Goal: Task Accomplishment & Management: Manage account settings

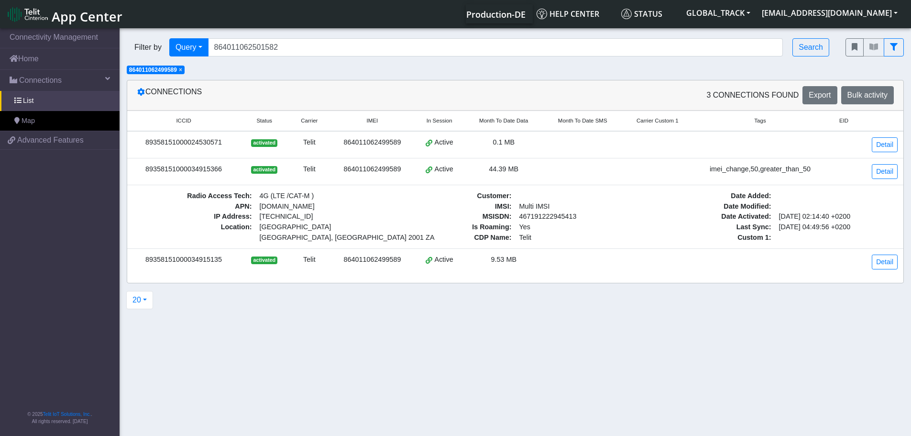
type input "864011062501582"
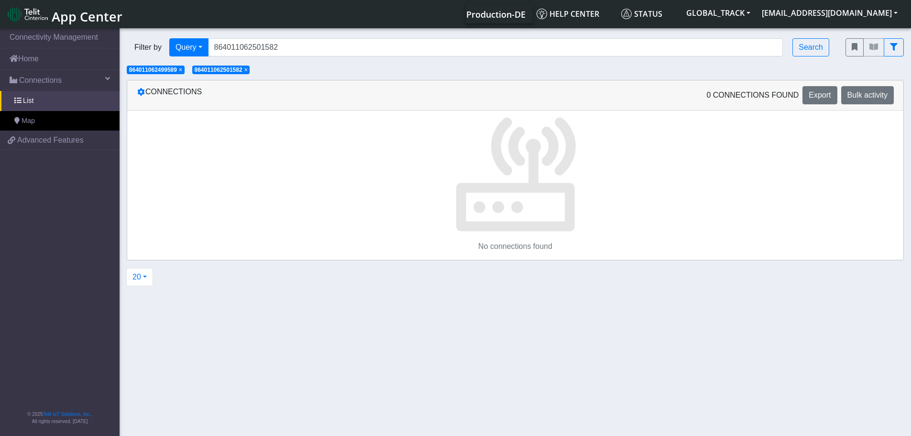
click at [182, 69] on span "×" at bounding box center [180, 69] width 3 height 7
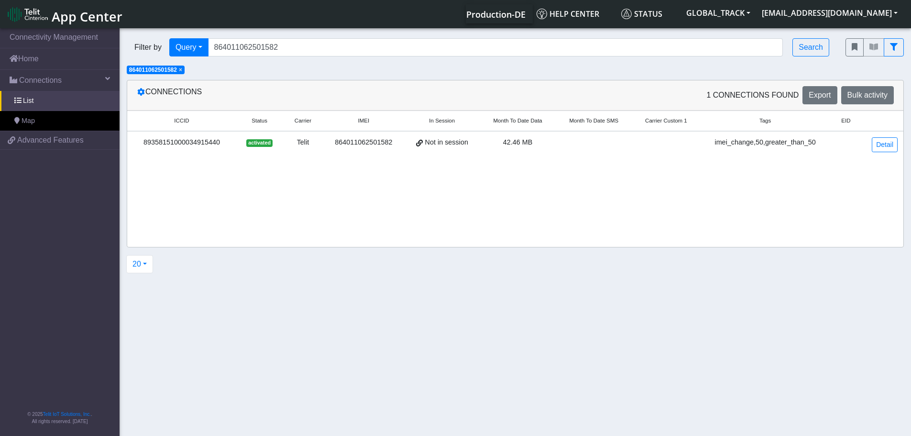
click at [605, 147] on td at bounding box center [594, 144] width 77 height 27
click at [605, 145] on td at bounding box center [594, 144] width 77 height 27
click at [880, 138] on link "Detail" at bounding box center [885, 144] width 26 height 15
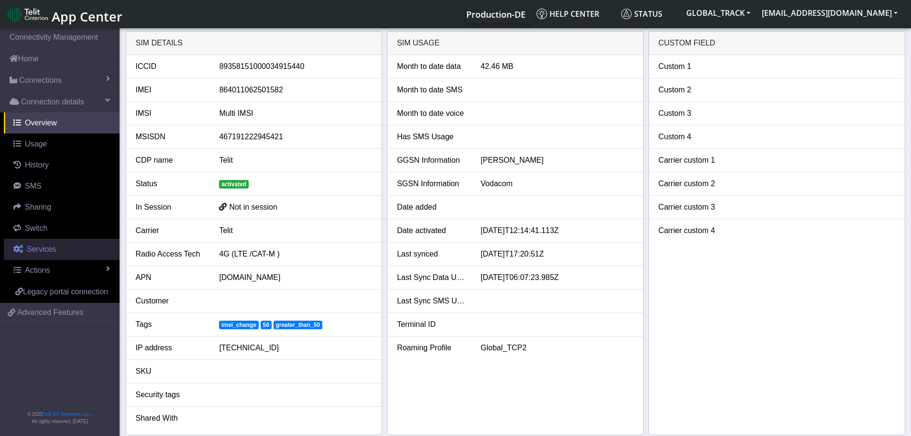
click at [51, 245] on span "Services" at bounding box center [41, 249] width 29 height 8
select select "1: 1"
select select "2: 6"
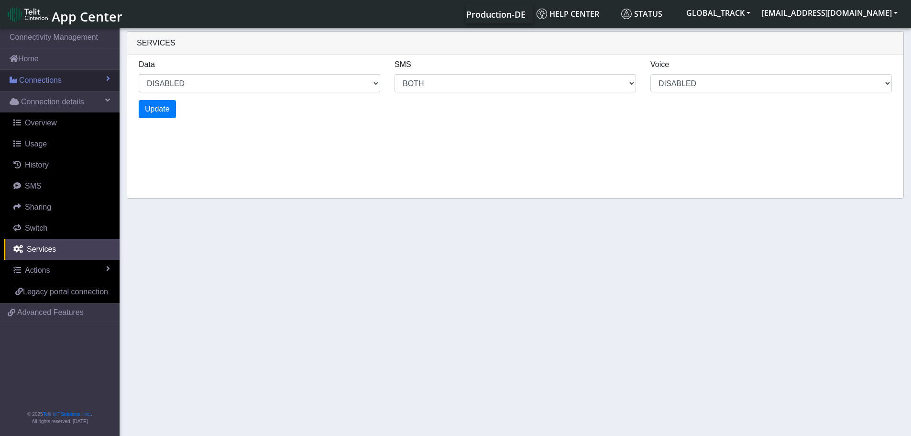
click at [82, 75] on link "Connections" at bounding box center [60, 80] width 120 height 21
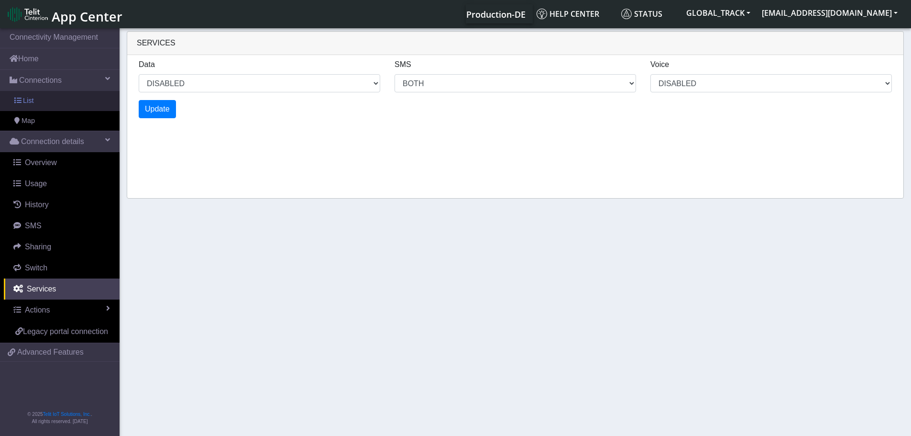
click at [68, 100] on link "List" at bounding box center [60, 101] width 120 height 20
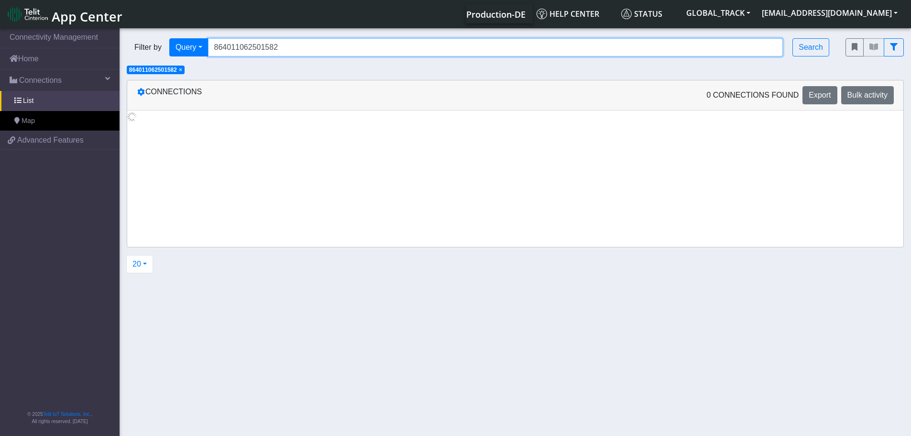
drag, startPoint x: 286, startPoint y: 44, endPoint x: 135, endPoint y: 52, distance: 151.3
click at [137, 52] on div "Filter by Query Query In Session Not connected Tags Country Operator 8640110625…" at bounding box center [479, 47] width 704 height 18
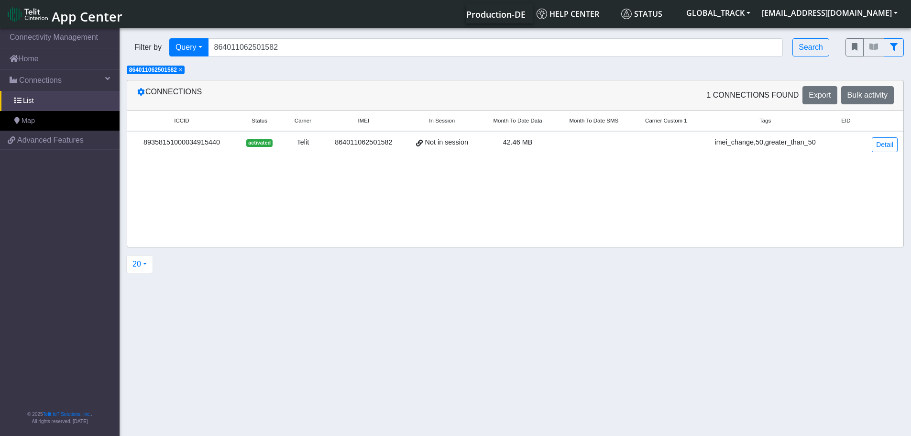
click at [182, 71] on span "×" at bounding box center [180, 69] width 3 height 7
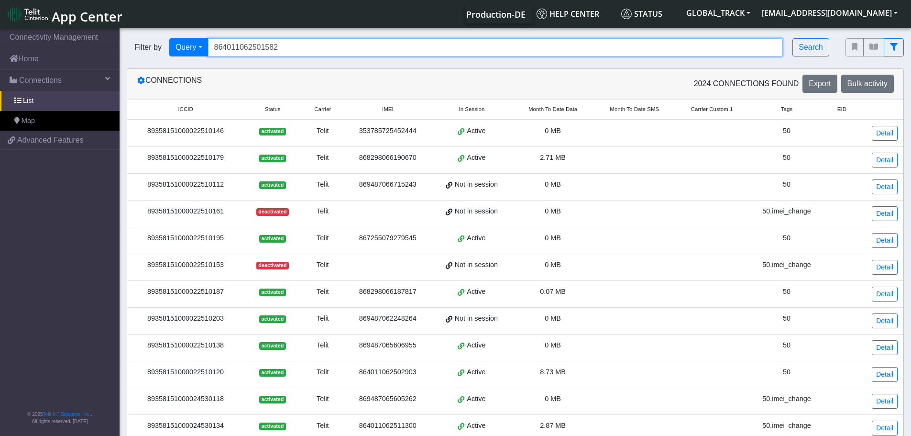
click at [332, 43] on input "864011062501582" at bounding box center [495, 47] width 575 height 18
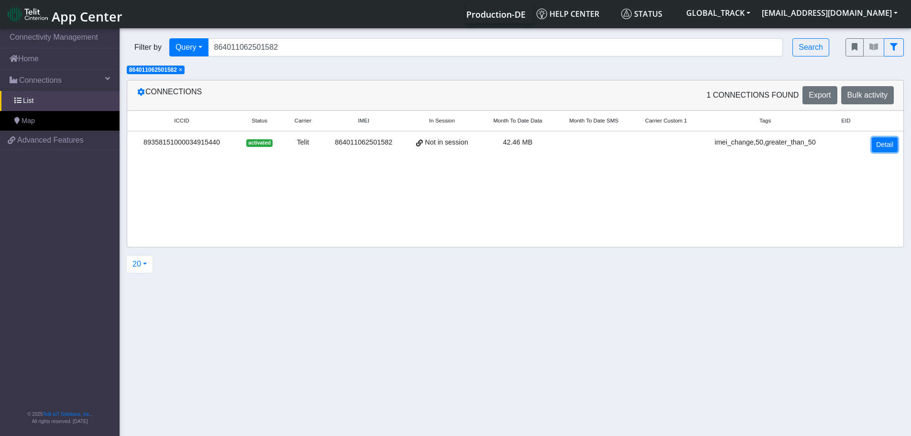
click at [873, 142] on link "Detail" at bounding box center [885, 144] width 26 height 15
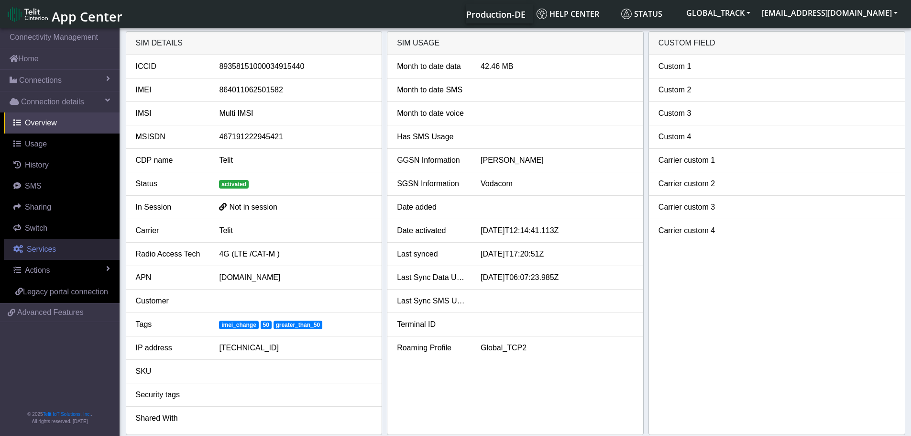
click at [63, 244] on link "Services" at bounding box center [62, 249] width 116 height 21
select select "1: 1"
select select "2: 6"
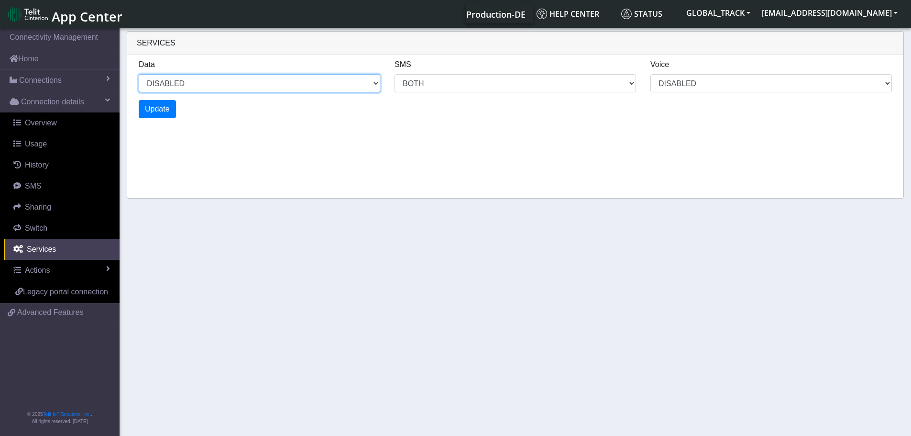
click at [230, 84] on select "ENABLED DISABLED" at bounding box center [260, 83] width 242 height 18
click at [139, 74] on select "ENABLED DISABLED" at bounding box center [260, 83] width 242 height 18
select select "2: 0"
select select "6: 6"
select select "1: 0"
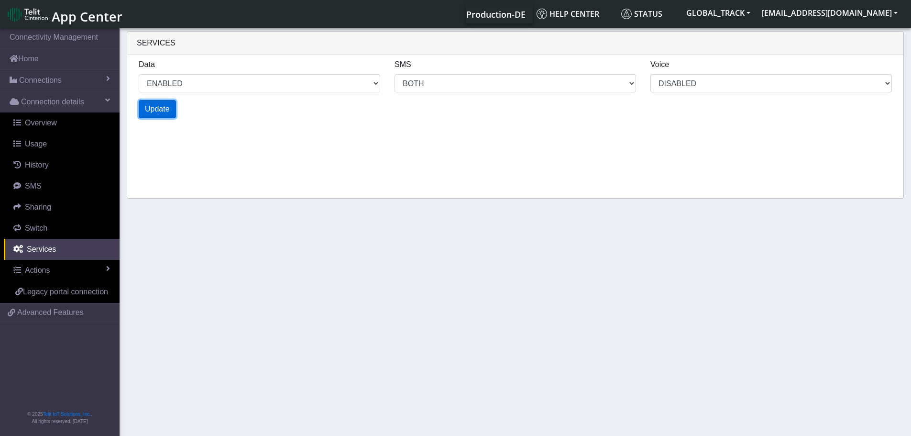
select select "4: 0"
select select "10: 6"
select select "2: 0"
click at [154, 110] on span "Update" at bounding box center [157, 109] width 25 height 8
select select "6: 0"
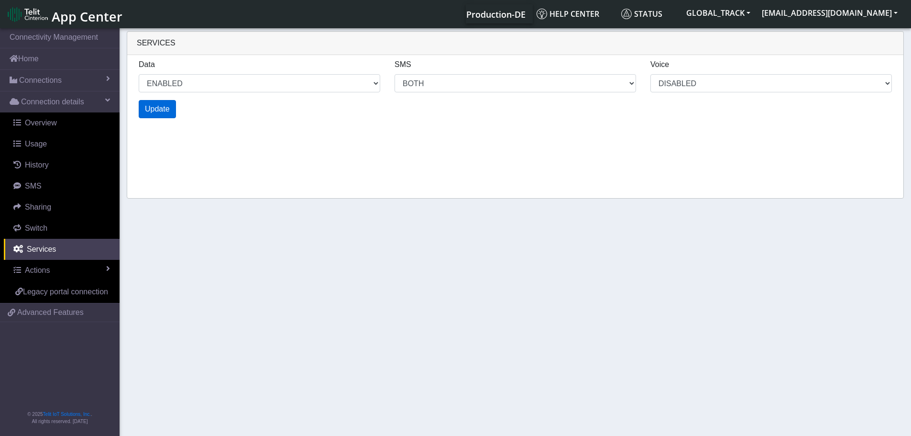
select select "14: 6"
select select "3: 0"
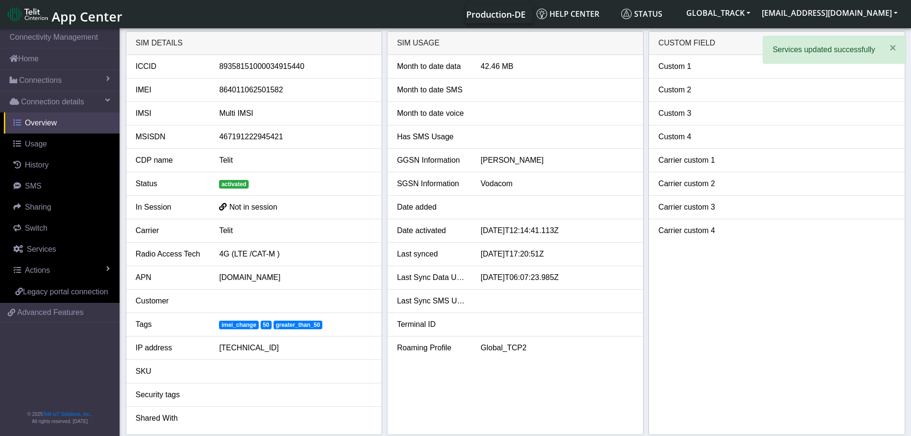
click at [72, 121] on link "Overview" at bounding box center [62, 122] width 116 height 21
click at [73, 82] on link "Connections" at bounding box center [60, 80] width 120 height 21
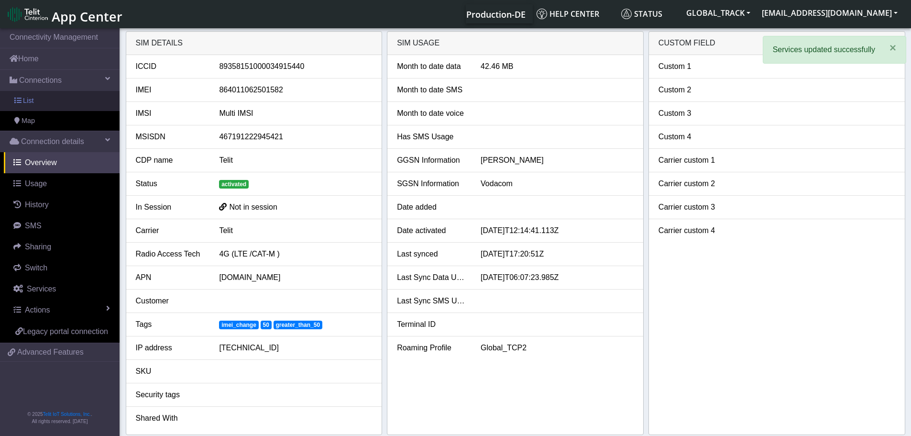
click at [73, 98] on link "List" at bounding box center [60, 101] width 120 height 20
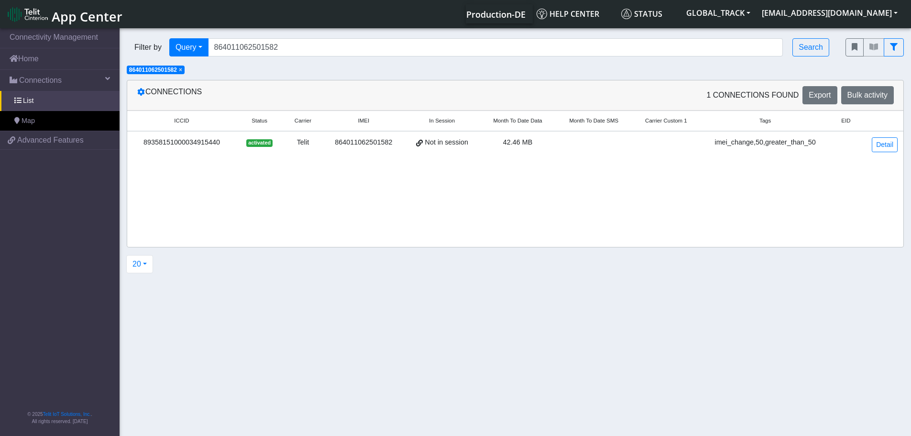
click at [182, 73] on span "×" at bounding box center [180, 69] width 3 height 7
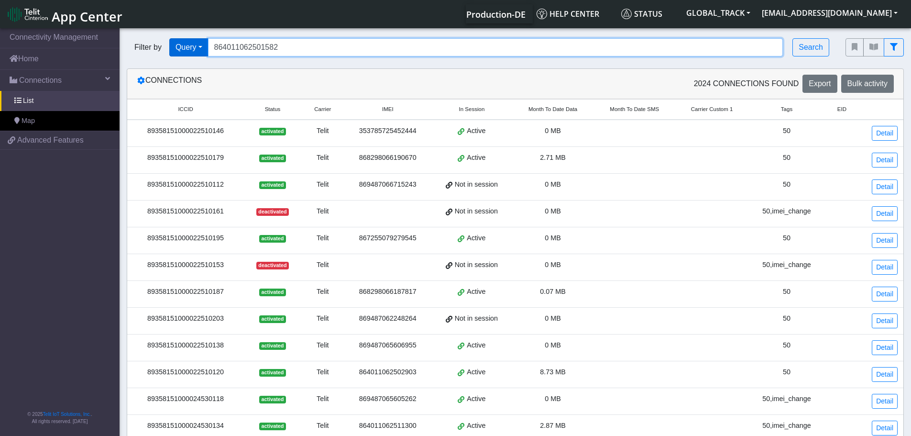
drag, startPoint x: 304, startPoint y: 49, endPoint x: 182, endPoint y: 54, distance: 122.5
click at [182, 54] on div "Filter by Query Query In Session Not connected Tags Country Operator 8640110625…" at bounding box center [479, 47] width 704 height 18
click at [286, 46] on input "Search..." at bounding box center [495, 47] width 575 height 18
paste input "864011062499589"
type input "864011062499589"
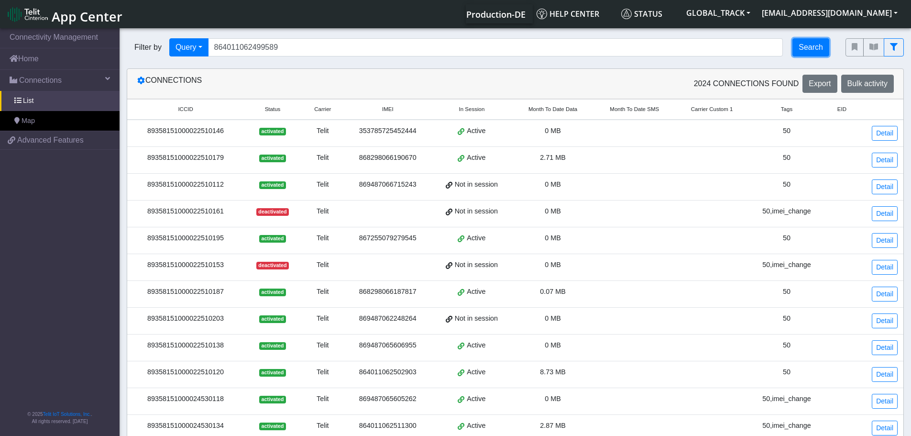
click at [802, 43] on button "Search" at bounding box center [810, 47] width 37 height 18
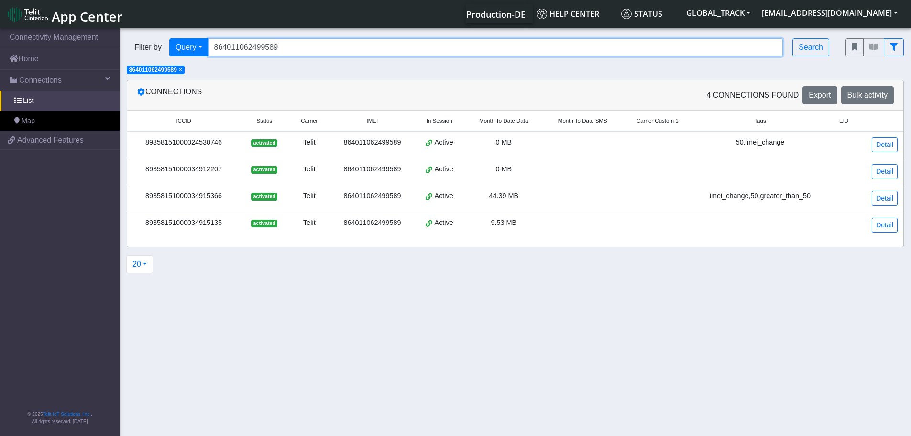
drag, startPoint x: 299, startPoint y: 47, endPoint x: 300, endPoint y: 62, distance: 14.8
click at [299, 47] on input "864011062499589" at bounding box center [495, 47] width 575 height 18
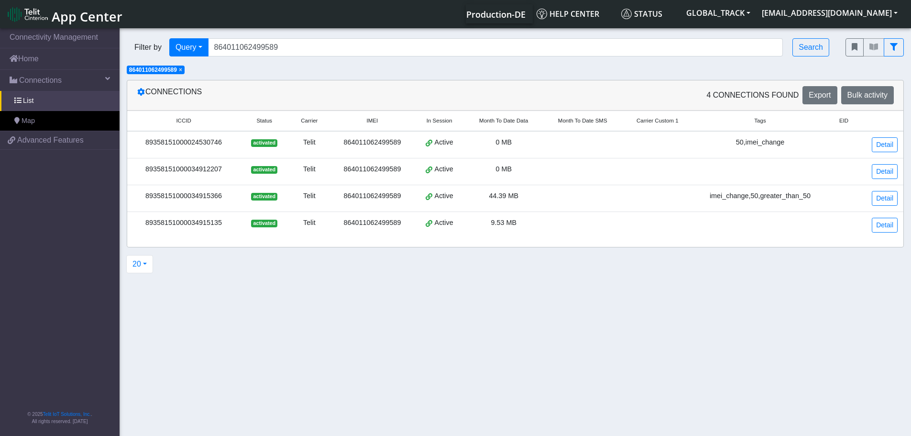
click at [298, 66] on div "Filter by Query Query In Session Not connected Tags Country Operator 8640110624…" at bounding box center [516, 53] width 792 height 44
click at [823, 45] on button "Search" at bounding box center [810, 47] width 37 height 18
click at [182, 70] on span "×" at bounding box center [180, 69] width 3 height 7
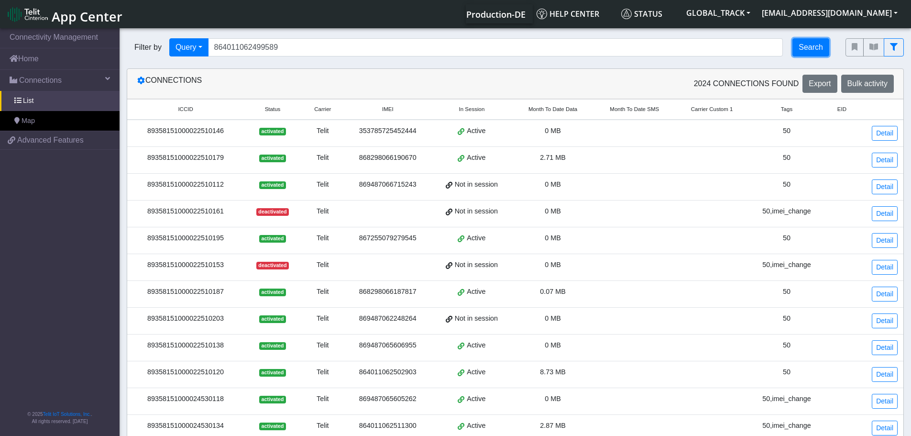
click at [823, 51] on button "Search" at bounding box center [810, 47] width 37 height 18
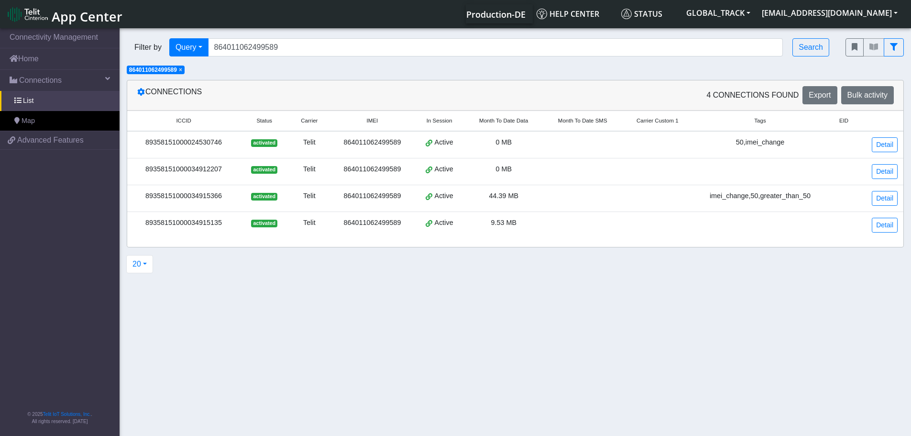
click at [478, 90] on div "Connections" at bounding box center [323, 95] width 386 height 18
click at [182, 69] on span "×" at bounding box center [180, 69] width 3 height 7
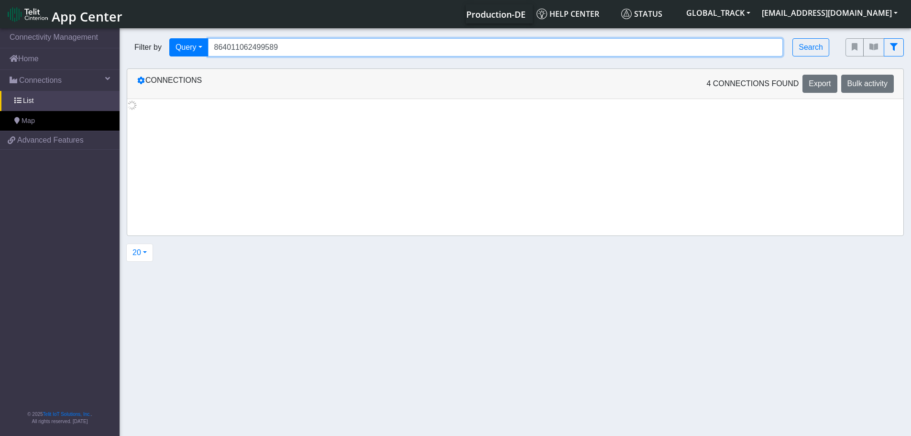
click at [299, 50] on input "864011062499589" at bounding box center [495, 47] width 575 height 18
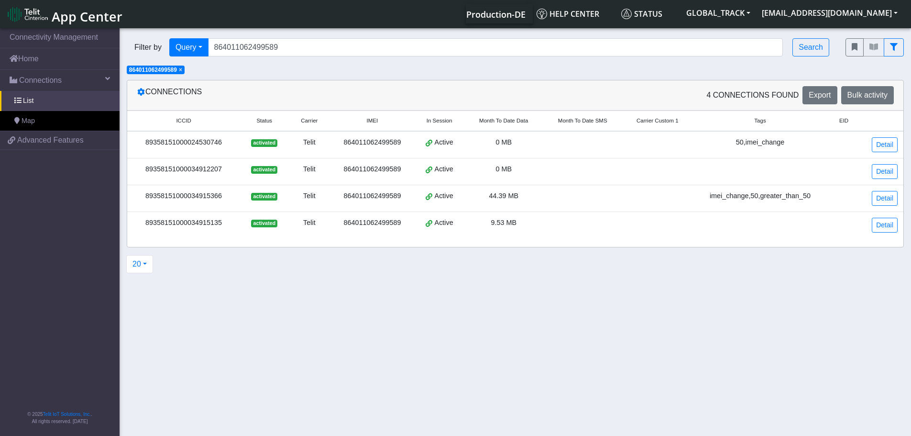
click at [693, 203] on td at bounding box center [657, 198] width 71 height 27
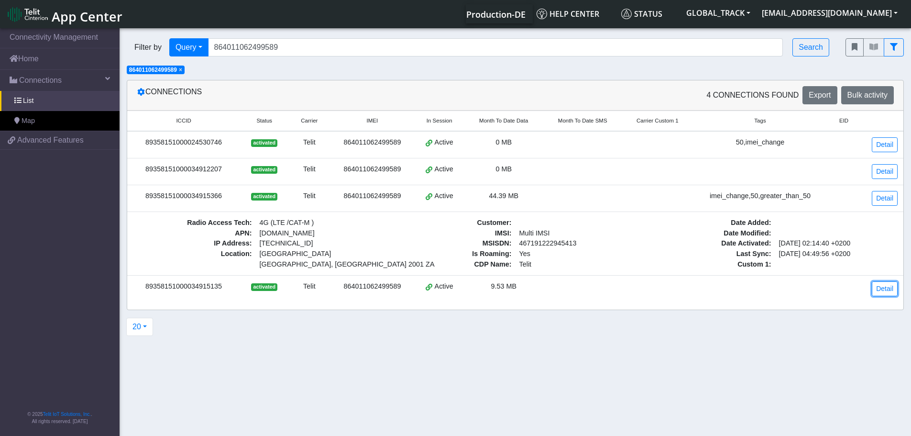
click at [889, 286] on link "Detail" at bounding box center [885, 288] width 26 height 15
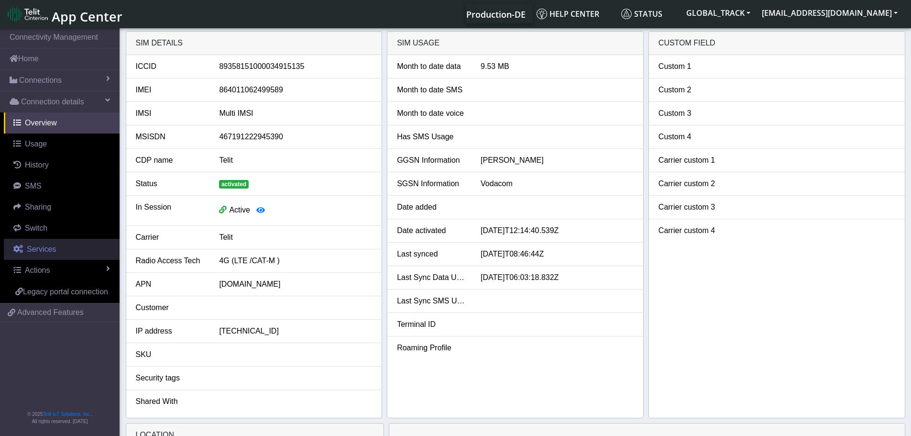
click at [55, 240] on link "Services" at bounding box center [62, 249] width 116 height 21
select select "2: 6"
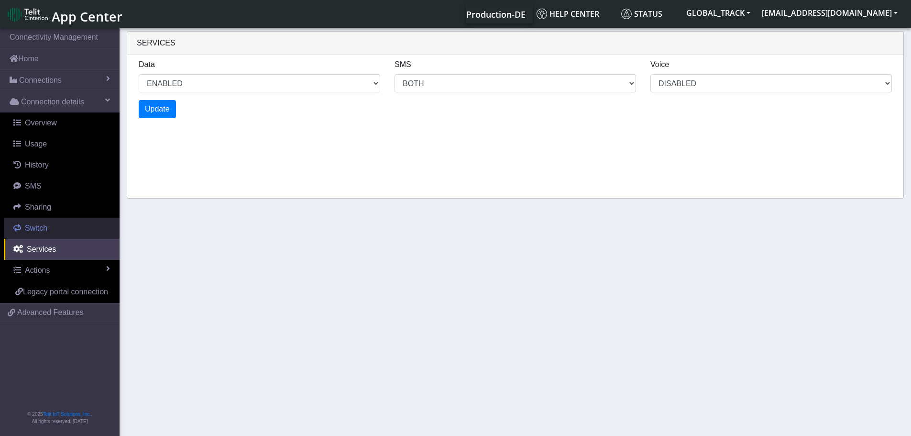
click at [55, 229] on link "Switch" at bounding box center [62, 228] width 116 height 21
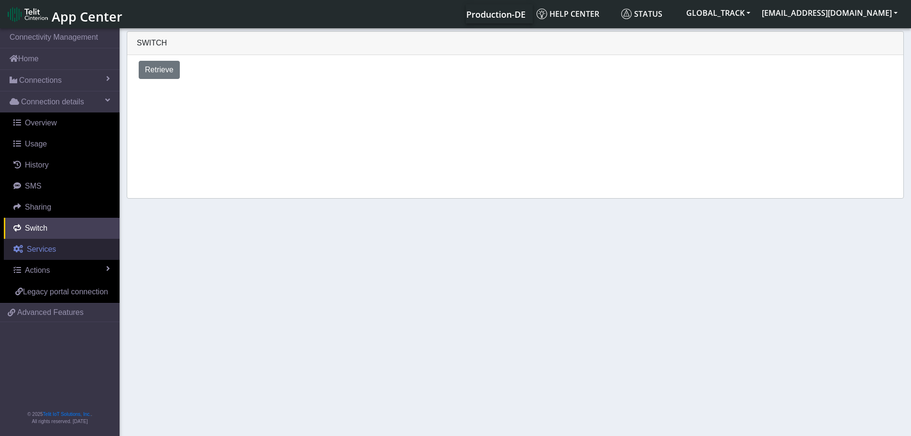
click at [53, 250] on span "Services" at bounding box center [41, 249] width 29 height 8
select select "2: 6"
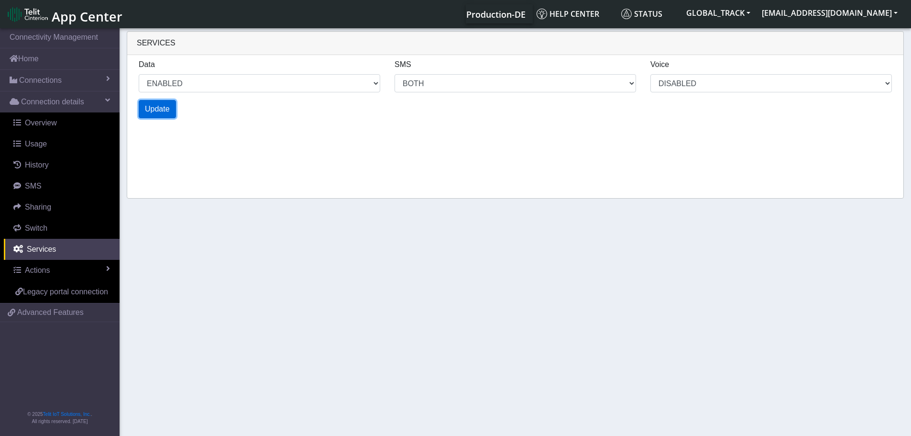
click at [165, 109] on span "Update" at bounding box center [157, 109] width 25 height 8
select select "2: 0"
select select "6: 6"
select select "1: 0"
select select "4: 0"
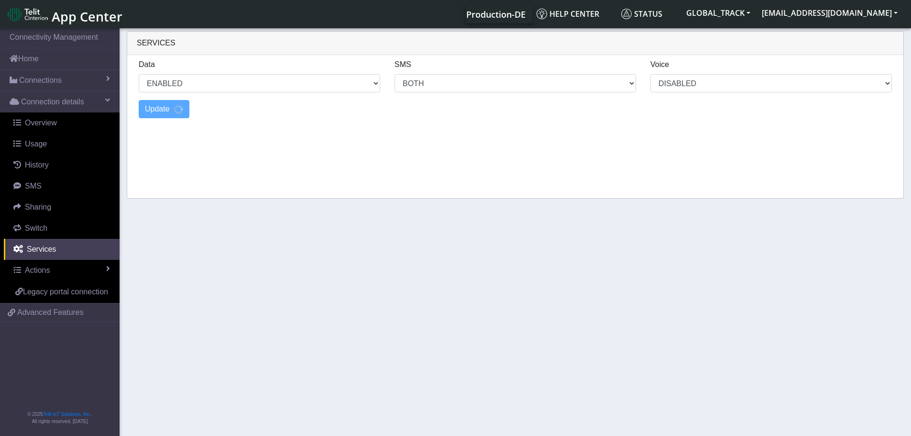
select select "10: 6"
select select "2: 0"
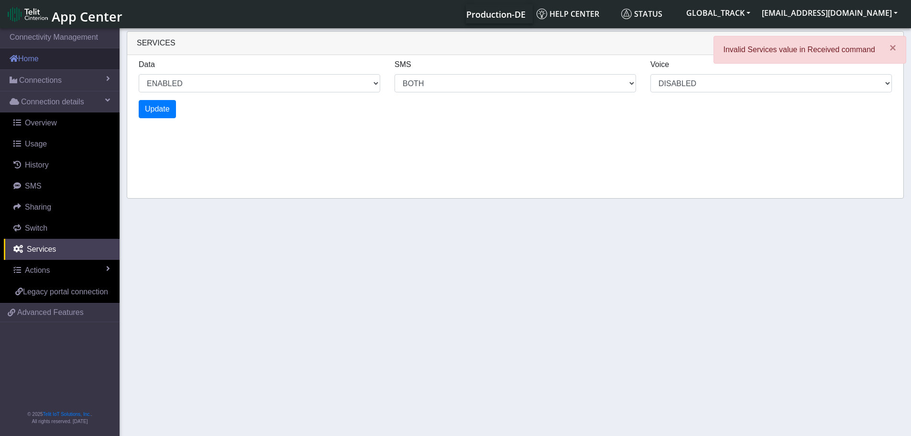
click at [74, 66] on link "Home" at bounding box center [60, 58] width 120 height 21
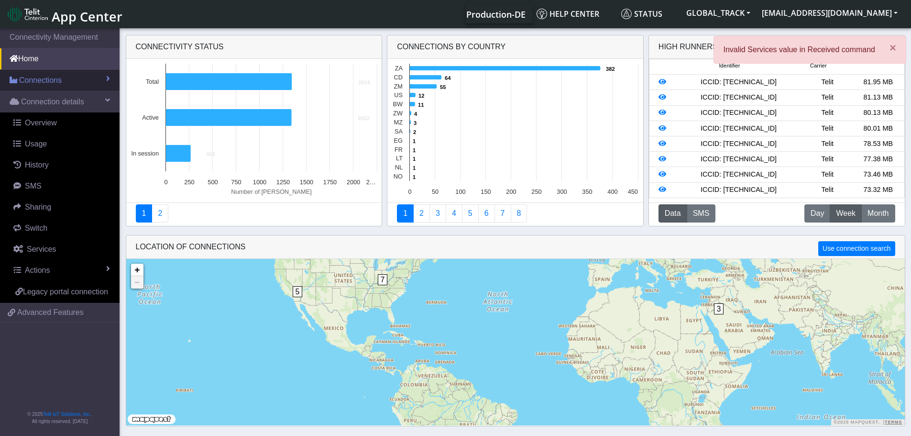
click at [79, 82] on link "Connections" at bounding box center [60, 80] width 120 height 21
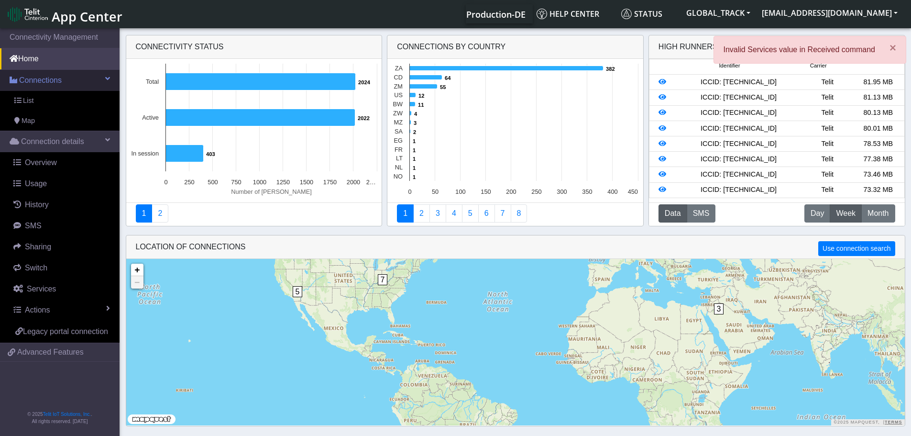
click at [63, 84] on link "Connections" at bounding box center [60, 80] width 120 height 21
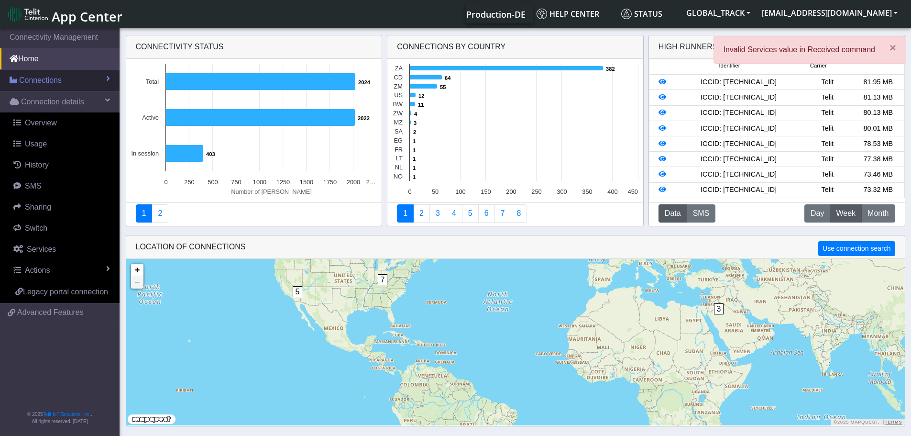
click at [61, 81] on span "Connections" at bounding box center [40, 80] width 43 height 11
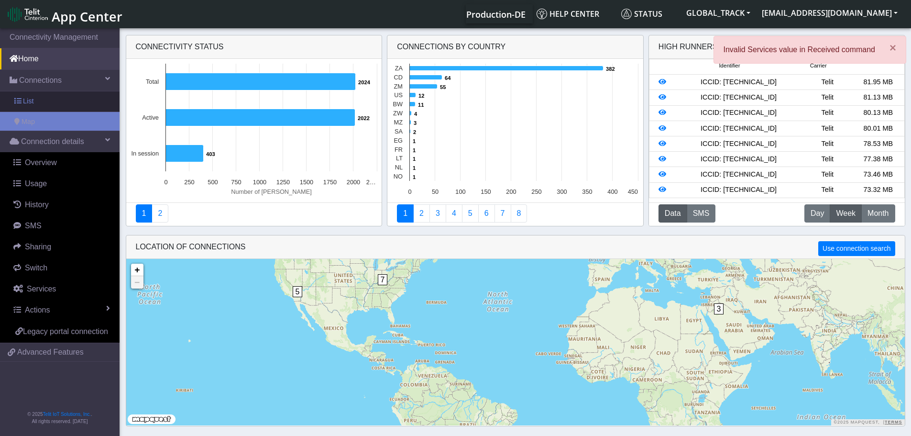
click at [56, 95] on link "List" at bounding box center [60, 101] width 120 height 20
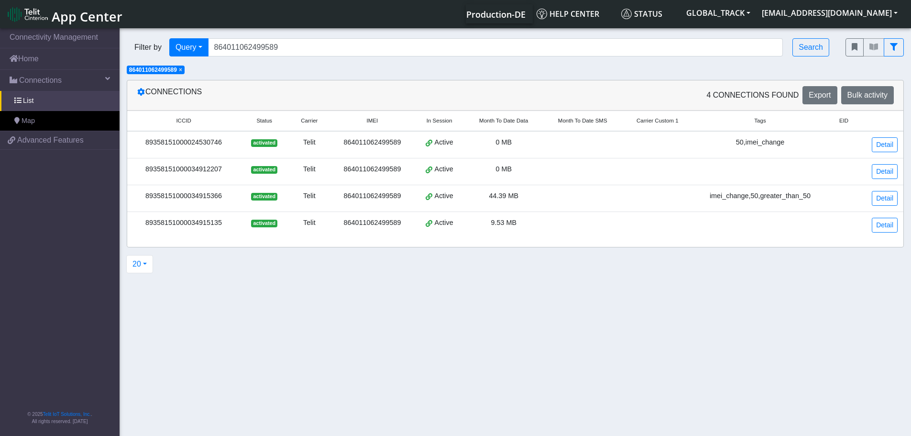
click at [179, 70] on span "× 864011062499589" at bounding box center [156, 70] width 58 height 9
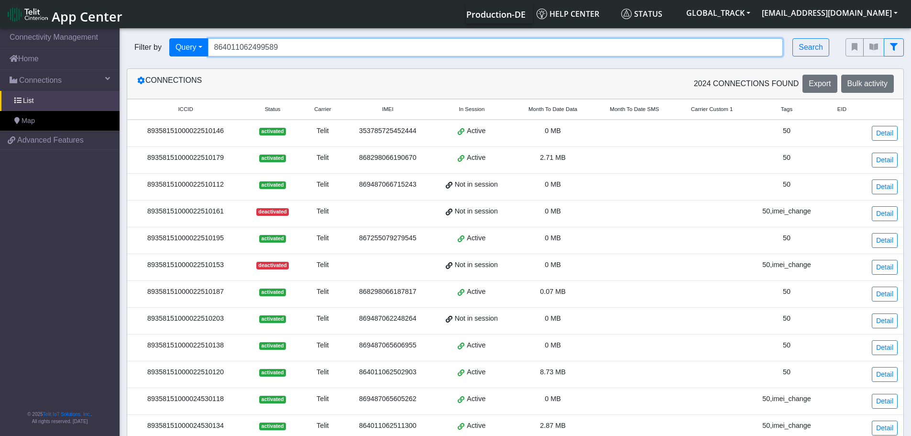
click at [301, 48] on input "864011062499589" at bounding box center [495, 47] width 575 height 18
drag, startPoint x: 292, startPoint y: 50, endPoint x: 327, endPoint y: 45, distance: 35.7
click at [292, 50] on input "864011062499589" at bounding box center [495, 47] width 575 height 18
drag, startPoint x: 325, startPoint y: 44, endPoint x: 203, endPoint y: 47, distance: 122.0
click at [203, 47] on div "Filter by Query Query In Session Not connected Tags Country Operator 8640110624…" at bounding box center [479, 47] width 704 height 18
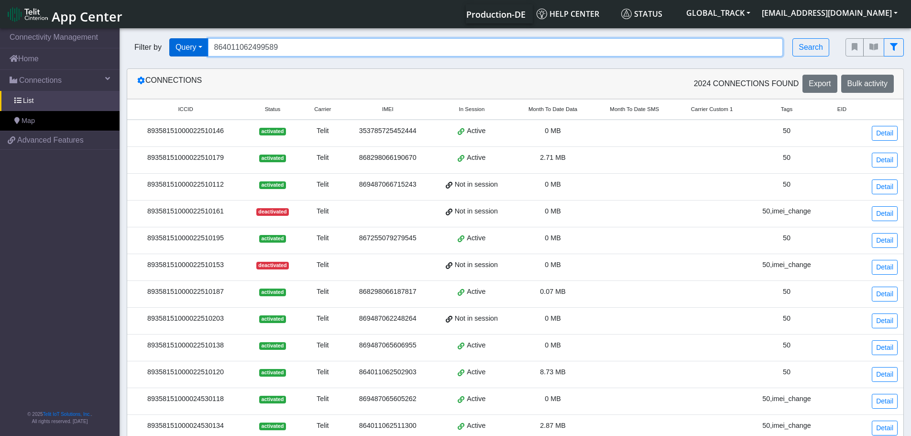
paste input "8672"
type input "864011062498672"
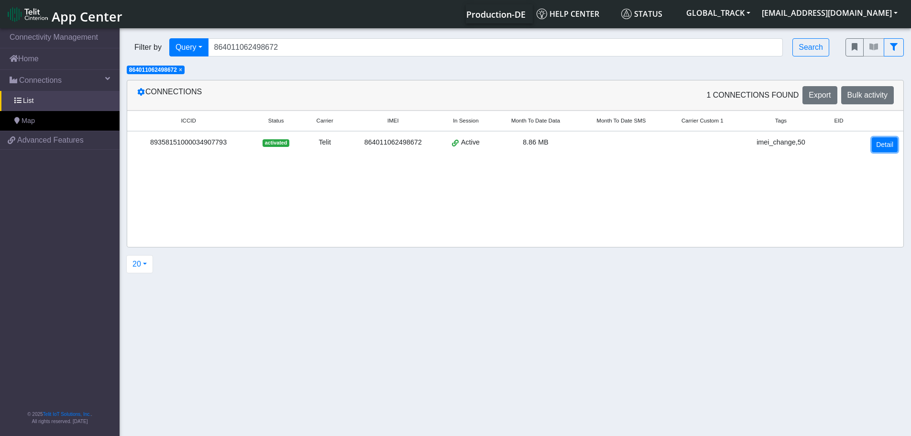
click at [893, 142] on link "Detail" at bounding box center [885, 144] width 26 height 15
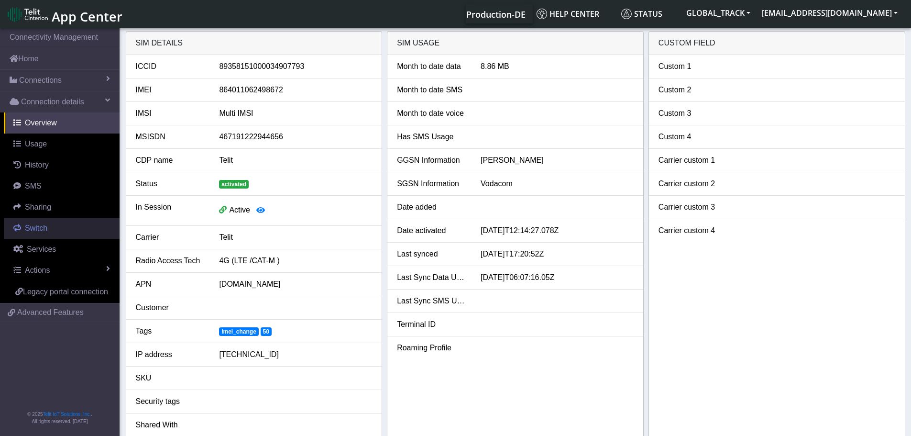
click at [83, 227] on link "Switch" at bounding box center [62, 228] width 116 height 21
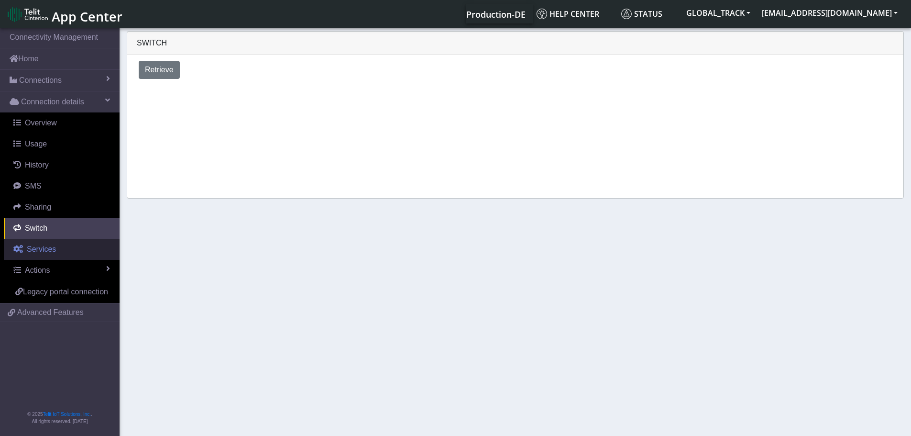
click at [64, 255] on link "Services" at bounding box center [62, 249] width 116 height 21
select select "2: 6"
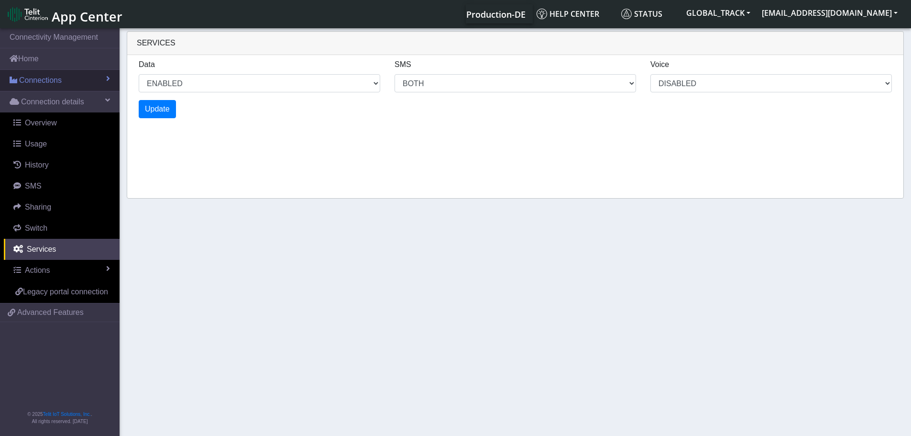
click at [64, 85] on link "Connections" at bounding box center [60, 80] width 120 height 21
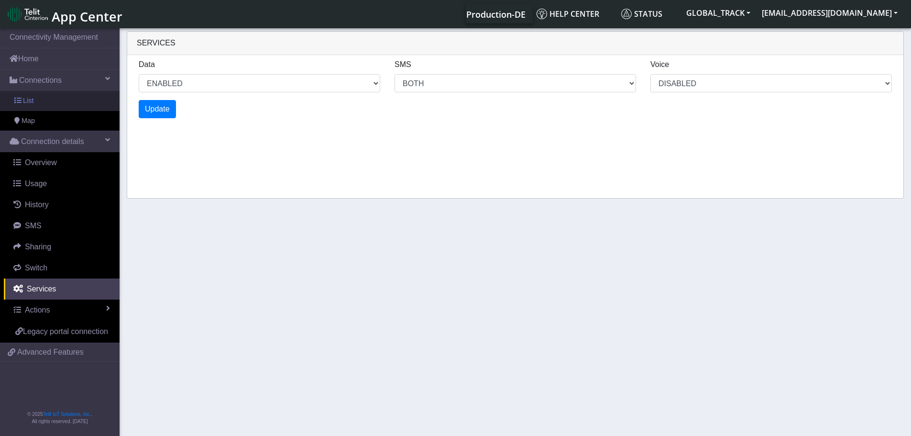
click at [54, 105] on link "List" at bounding box center [60, 101] width 120 height 20
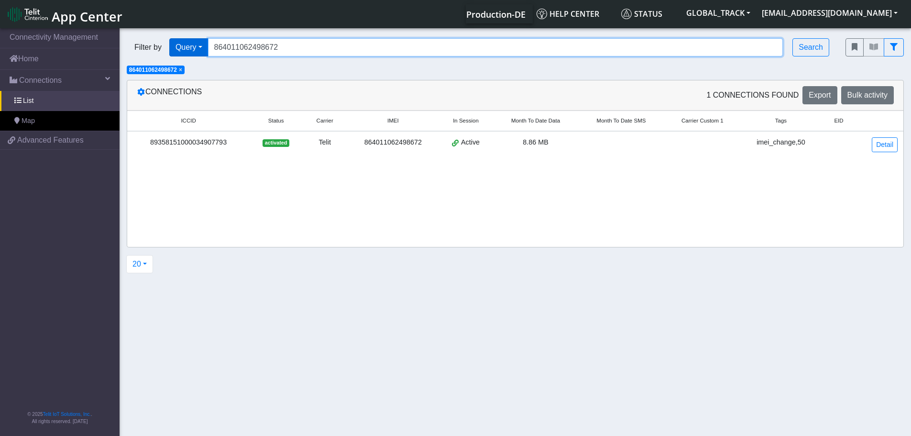
drag, startPoint x: 326, startPoint y: 45, endPoint x: 174, endPoint y: 54, distance: 152.3
click at [174, 54] on div "Filter by Query Query In Session Not connected Tags Country Operator 8640110624…" at bounding box center [479, 47] width 704 height 18
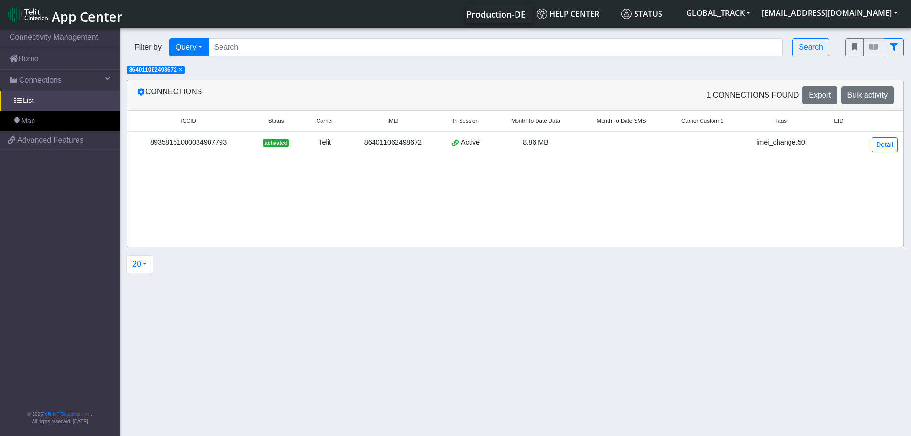
click at [182, 72] on span "×" at bounding box center [180, 69] width 3 height 7
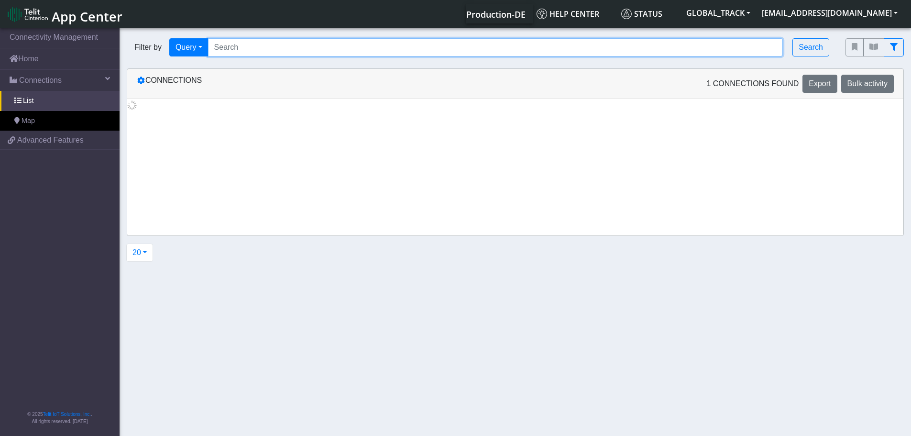
click at [241, 54] on input "Search..." at bounding box center [495, 47] width 575 height 18
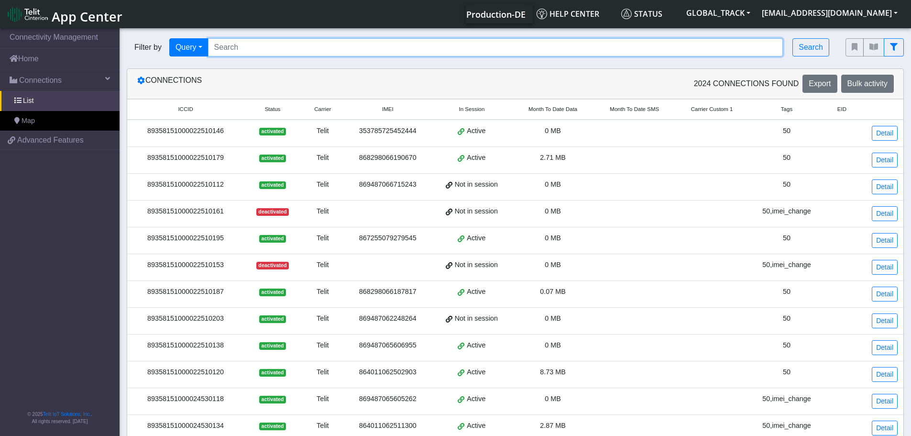
click at [248, 52] on input "Search..." at bounding box center [495, 47] width 575 height 18
paste input "867255079274199"
type input "867255079274199"
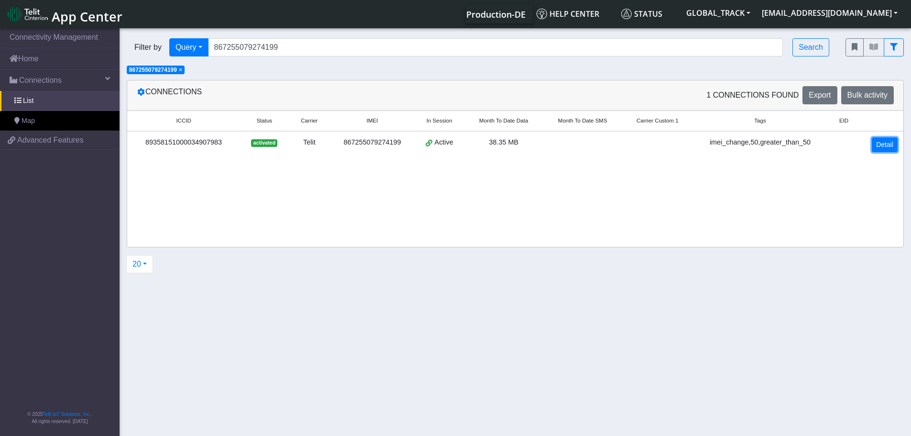
click at [884, 148] on link "Detail" at bounding box center [885, 144] width 26 height 15
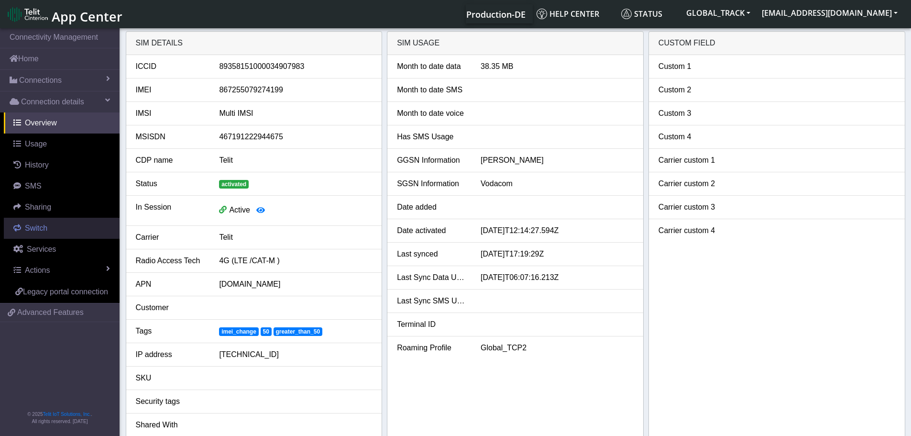
click at [77, 233] on link "Switch" at bounding box center [62, 228] width 116 height 21
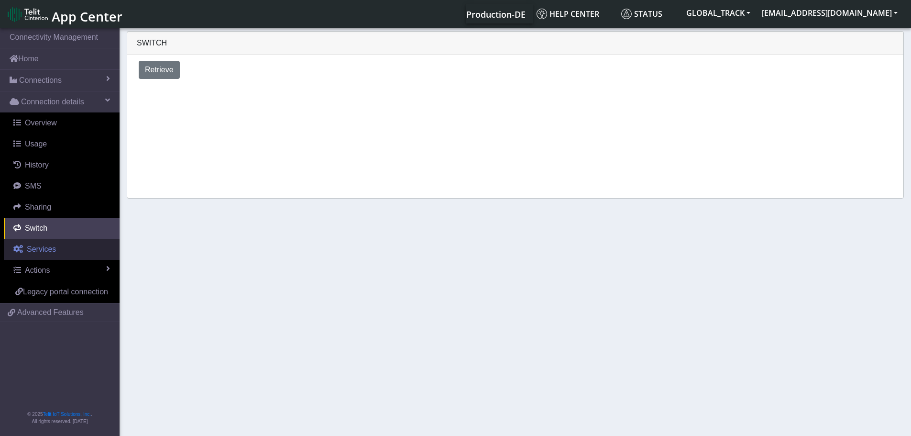
click at [74, 249] on link "Services" at bounding box center [62, 249] width 116 height 21
select select "1: 1"
select select "2: 6"
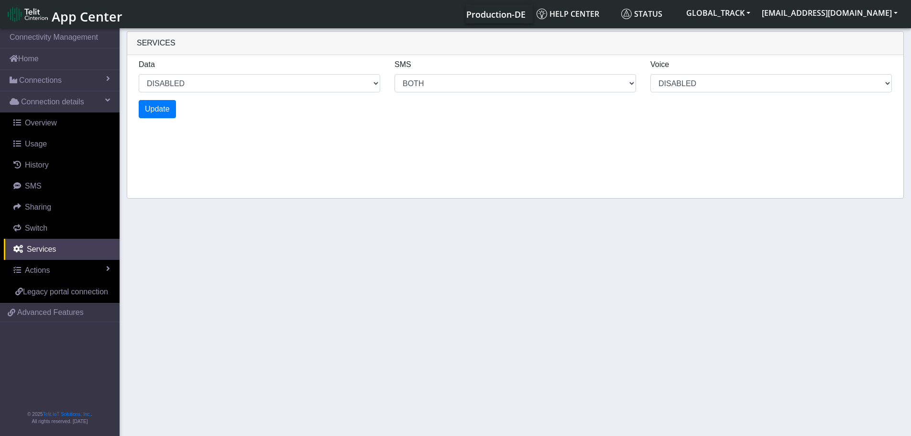
drag, startPoint x: 190, startPoint y: 71, endPoint x: 189, endPoint y: 82, distance: 11.0
click at [190, 71] on div "Data ENABLED DISABLED" at bounding box center [260, 75] width 256 height 33
click at [188, 85] on select "ENABLED DISABLED" at bounding box center [260, 83] width 242 height 18
click at [139, 74] on select "ENABLED DISABLED" at bounding box center [260, 83] width 242 height 18
select select "2: 0"
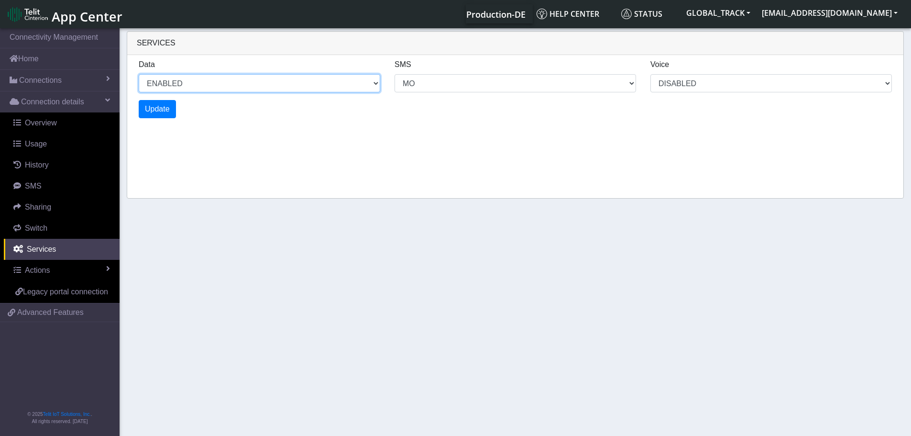
select select "6: 6"
select select "1: 0"
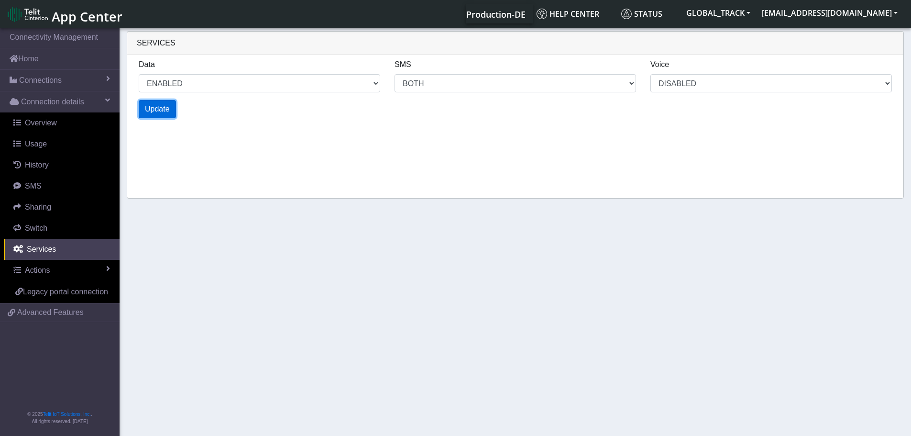
click at [157, 106] on span "Update" at bounding box center [157, 109] width 25 height 8
select select "6: 0"
select select "14: 6"
select select "3: 0"
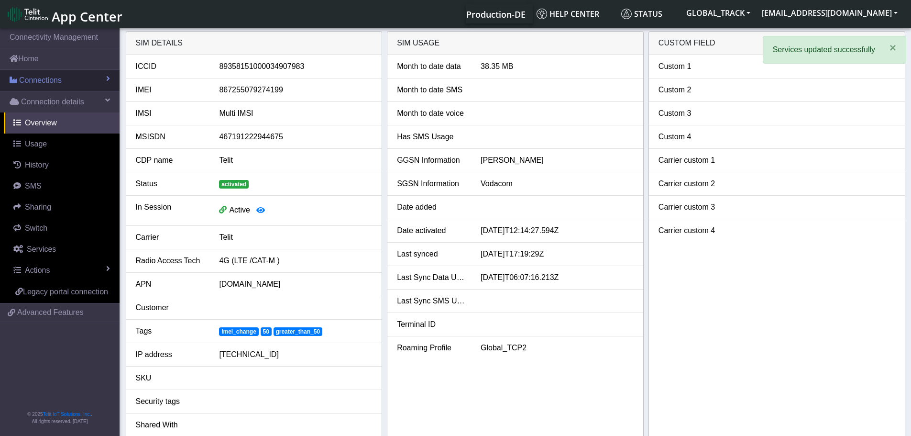
click at [76, 83] on link "Connections" at bounding box center [60, 80] width 120 height 21
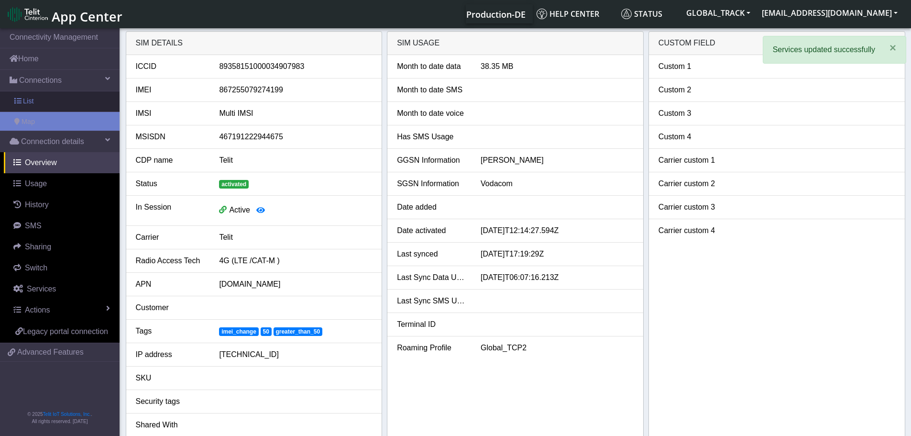
click at [62, 100] on link "List" at bounding box center [60, 101] width 120 height 20
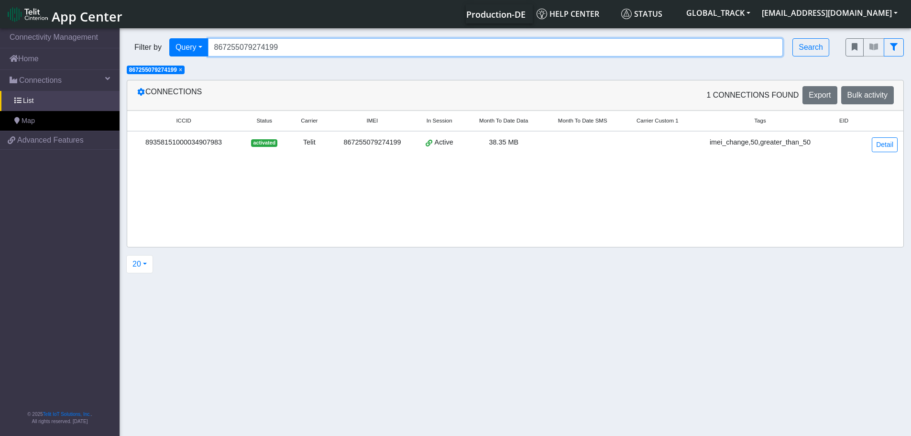
drag, startPoint x: 283, startPoint y: 47, endPoint x: 163, endPoint y: 58, distance: 121.0
click at [163, 58] on div "Filter by Query Query In Session Not connected Tags Country Operator 8672550792…" at bounding box center [479, 47] width 719 height 33
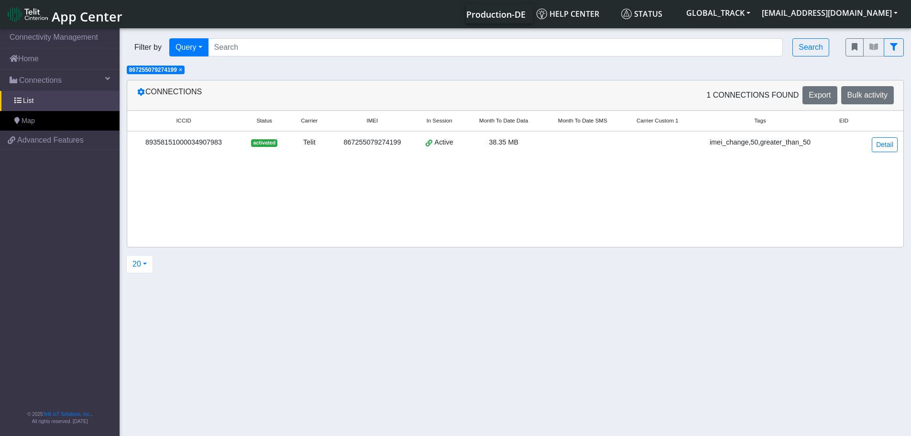
click at [182, 69] on span "×" at bounding box center [180, 69] width 3 height 7
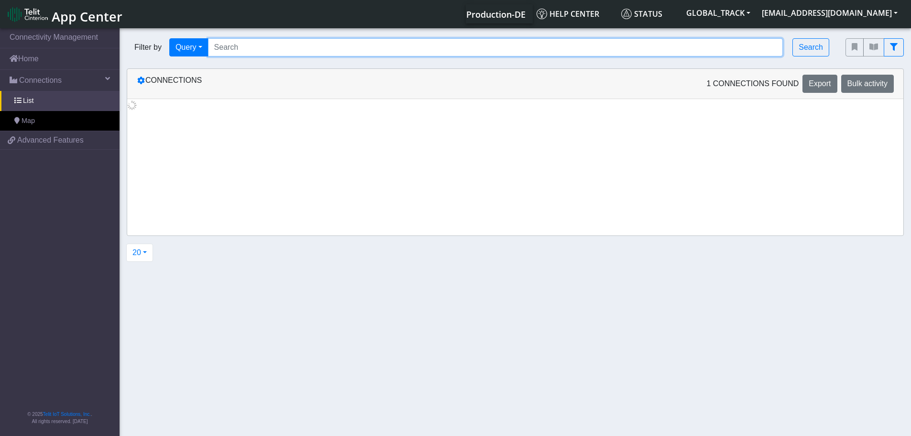
click at [227, 48] on input "Search..." at bounding box center [495, 47] width 575 height 18
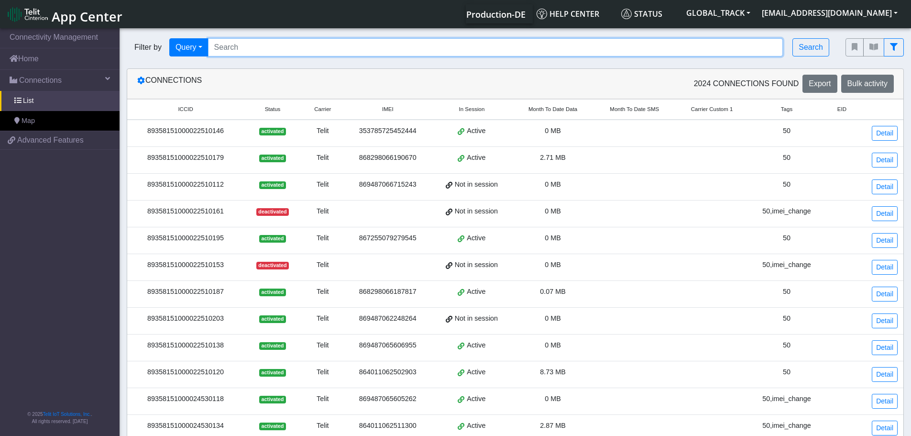
paste input "864011062502812"
type input "864011062502812"
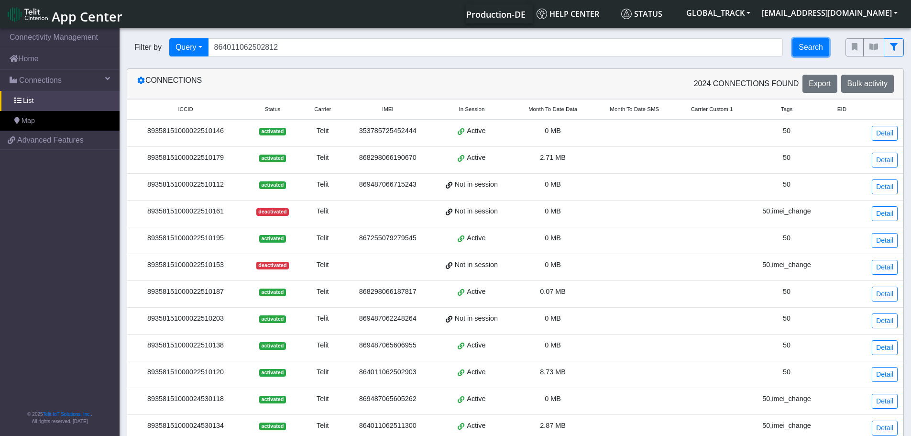
click at [805, 46] on button "Search" at bounding box center [810, 47] width 37 height 18
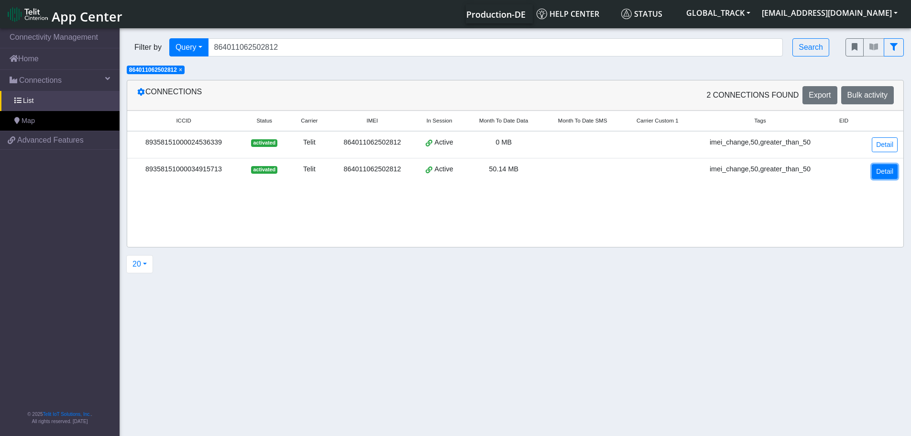
click at [880, 168] on link "Detail" at bounding box center [885, 171] width 26 height 15
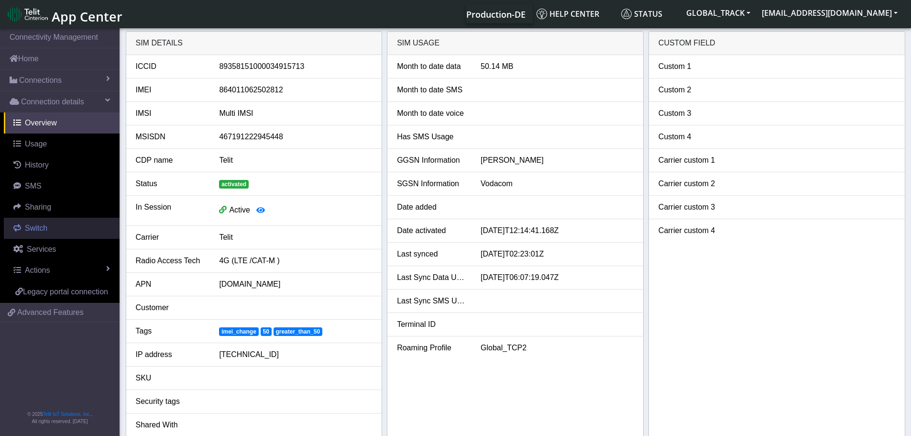
click at [63, 230] on link "Switch" at bounding box center [62, 228] width 116 height 21
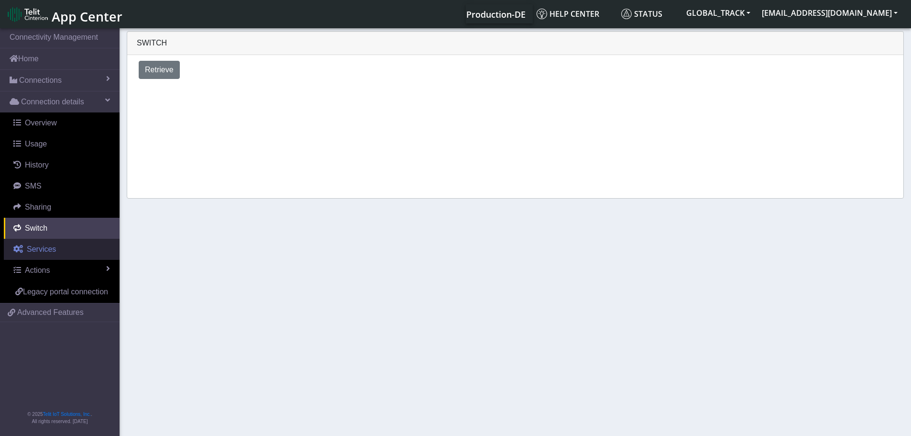
click at [61, 249] on link "Services" at bounding box center [62, 249] width 116 height 21
select select "1: 1"
select select "2: 6"
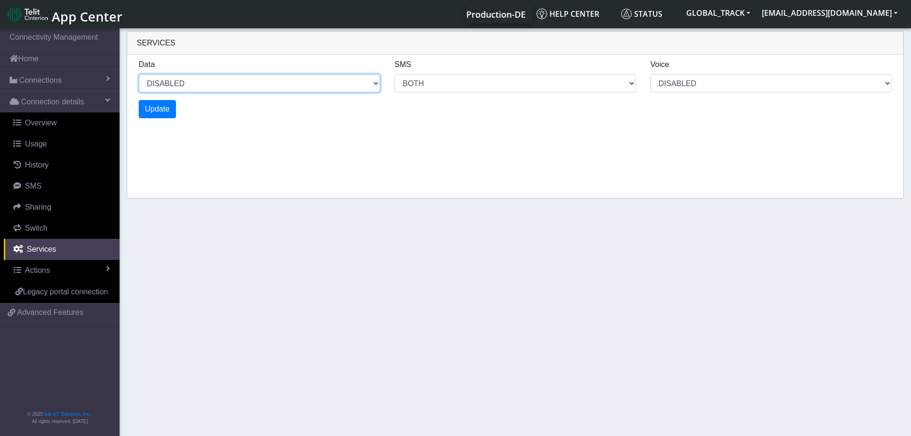
click at [189, 80] on select "ENABLED DISABLED" at bounding box center [260, 83] width 242 height 18
click at [139, 74] on select "ENABLED DISABLED" at bounding box center [260, 83] width 242 height 18
select select "2: 0"
select select "6: 6"
select select "1: 0"
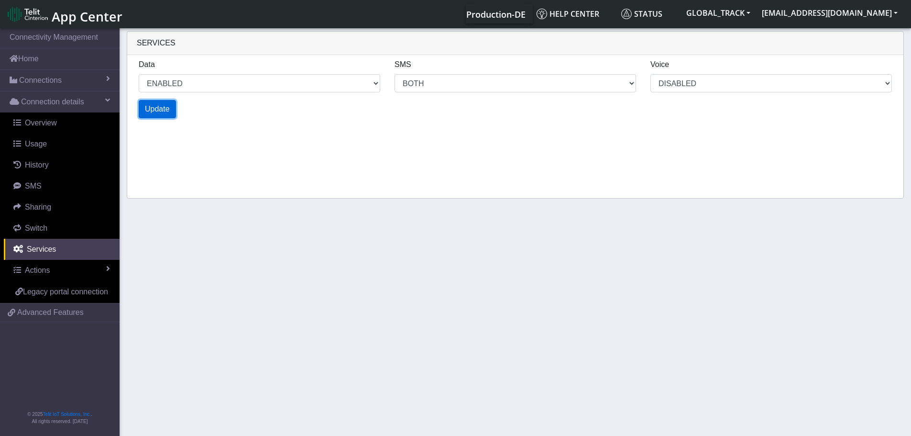
select select "4: 0"
select select "10: 6"
select select "2: 0"
click at [164, 102] on button "Update" at bounding box center [157, 109] width 37 height 18
select select "6: 0"
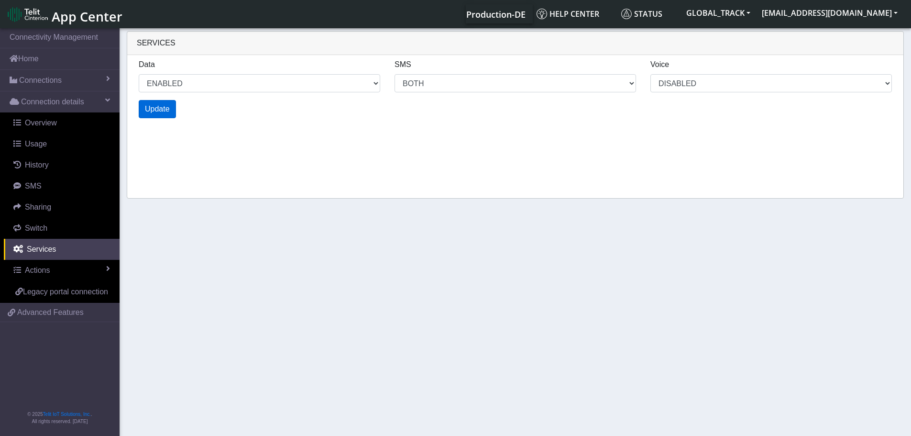
select select "14: 6"
select select "3: 0"
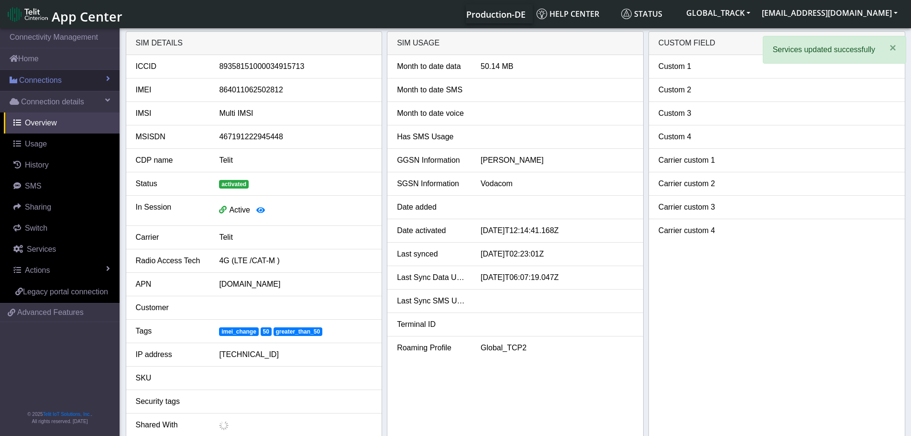
click at [60, 81] on span "Connections" at bounding box center [40, 80] width 43 height 11
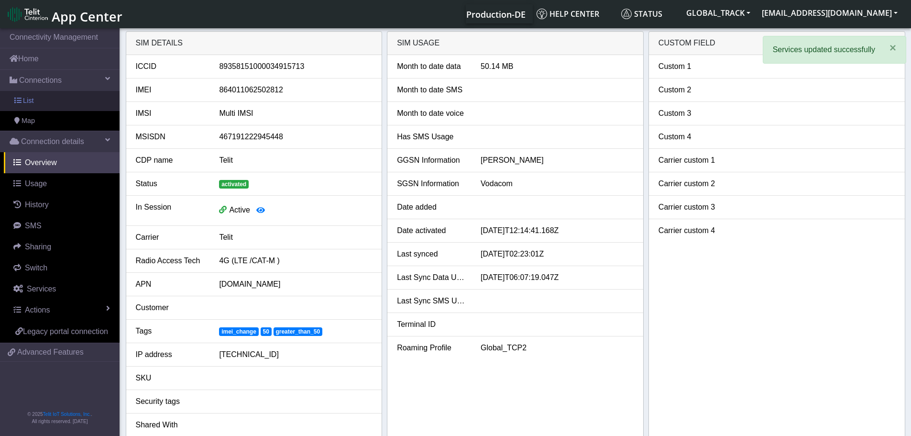
click at [50, 103] on link "List" at bounding box center [60, 101] width 120 height 20
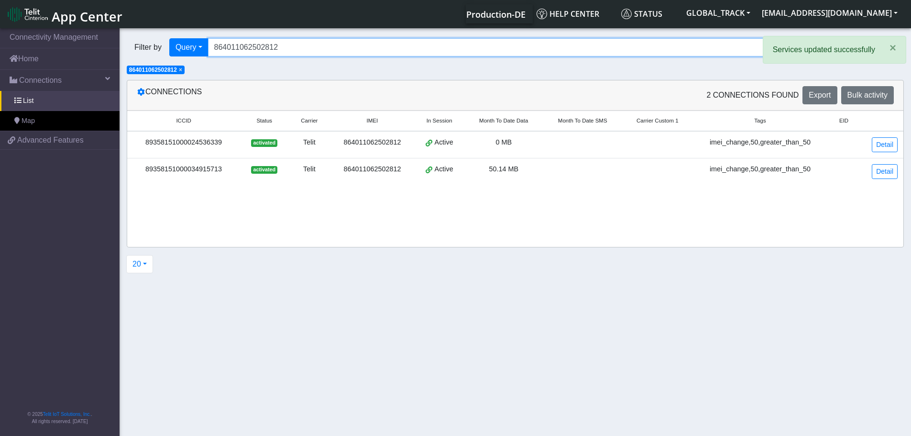
drag, startPoint x: 162, startPoint y: 52, endPoint x: 153, endPoint y: 52, distance: 9.6
click at [155, 52] on div "Filter by Query Query In Session Not connected Tags Country Operator 8640110625…" at bounding box center [479, 47] width 704 height 18
click at [300, 48] on input "864011062502812" at bounding box center [495, 47] width 575 height 18
drag, startPoint x: 303, startPoint y: 45, endPoint x: 168, endPoint y: 63, distance: 136.5
click at [168, 63] on div "Filter by Query Query In Session Not connected Tags Country Operator 8640110625…" at bounding box center [479, 47] width 719 height 33
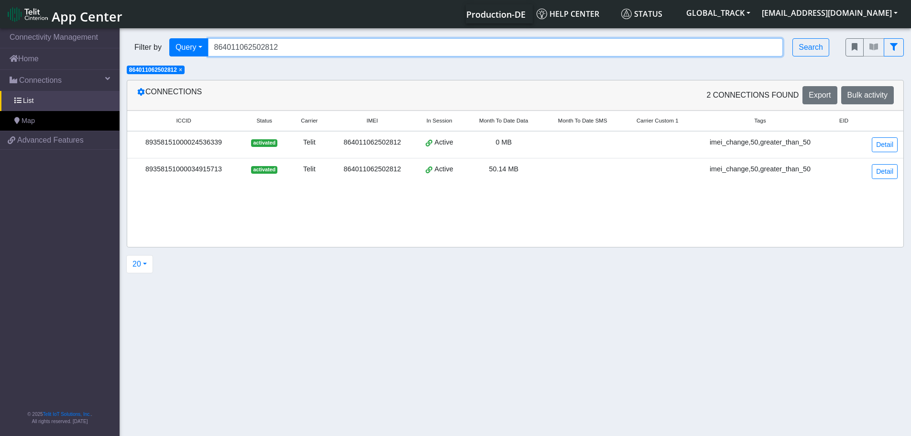
paste input "7255079278059"
type input "867255079278059"
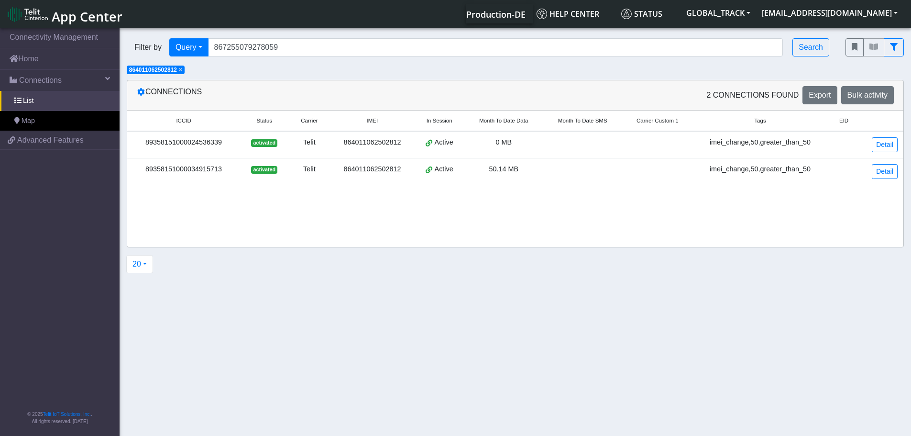
click at [180, 71] on span "×" at bounding box center [180, 69] width 3 height 7
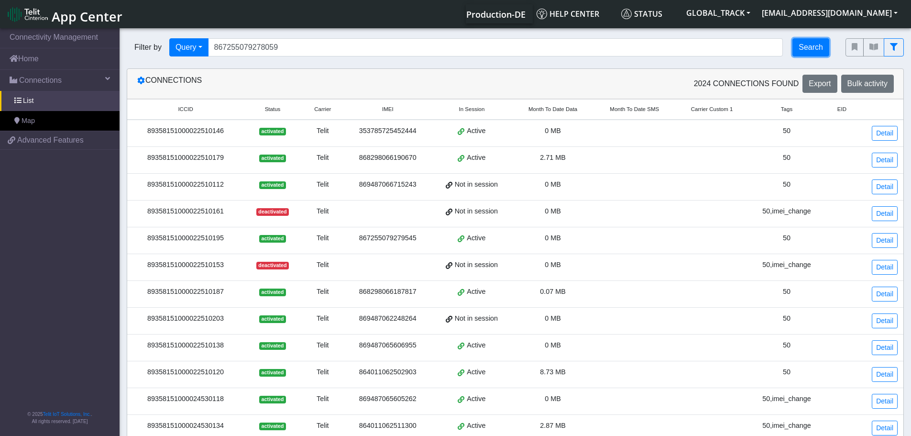
click at [823, 45] on button "Search" at bounding box center [810, 47] width 37 height 18
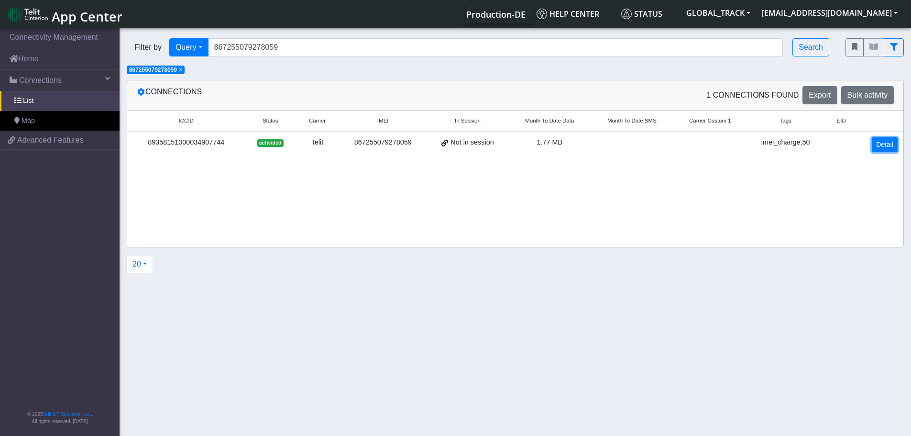
click at [892, 144] on link "Detail" at bounding box center [885, 144] width 26 height 15
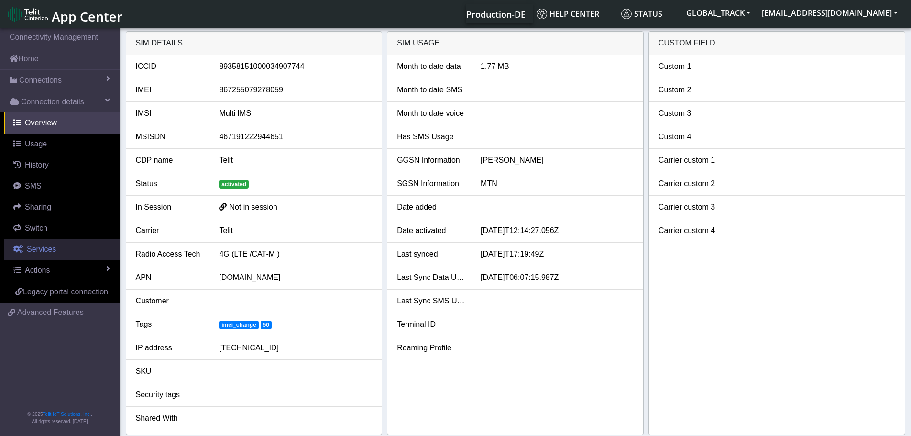
click at [61, 243] on link "Services" at bounding box center [62, 249] width 116 height 21
select select "2: 6"
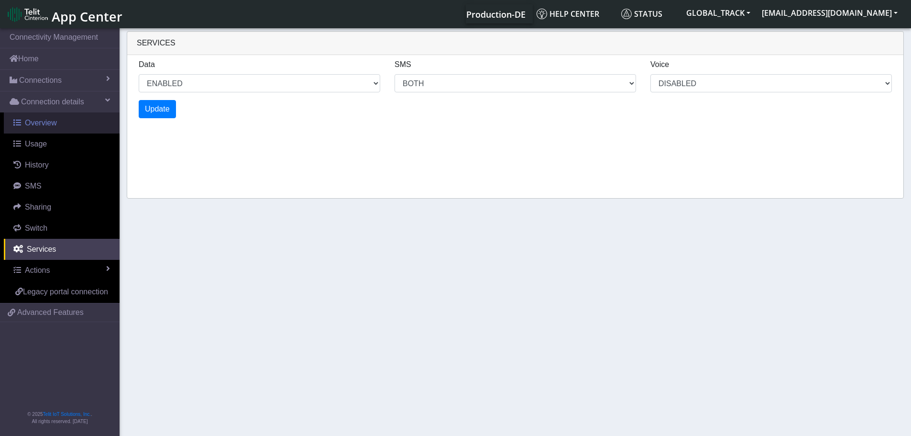
click at [55, 117] on link "Overview" at bounding box center [62, 122] width 116 height 21
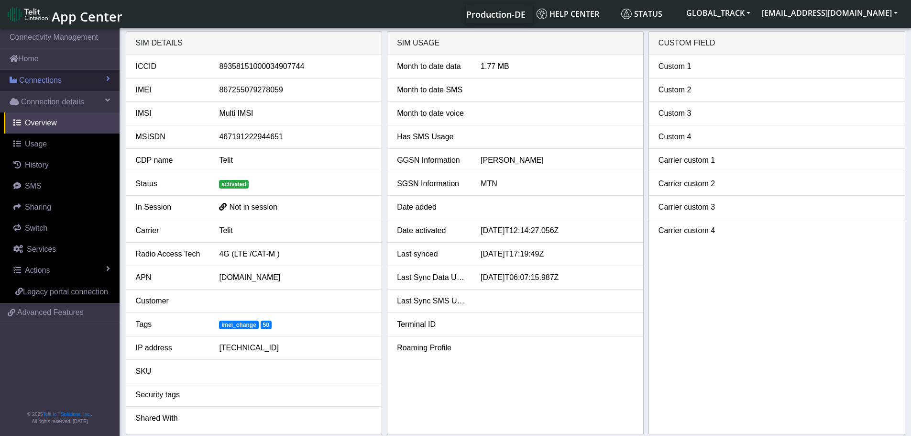
click at [64, 83] on link "Connections" at bounding box center [60, 80] width 120 height 21
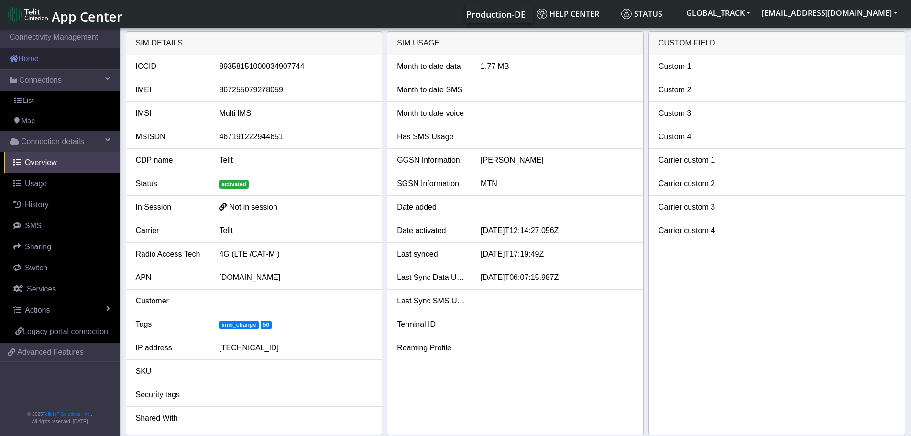
click at [70, 60] on link "Home" at bounding box center [60, 58] width 120 height 21
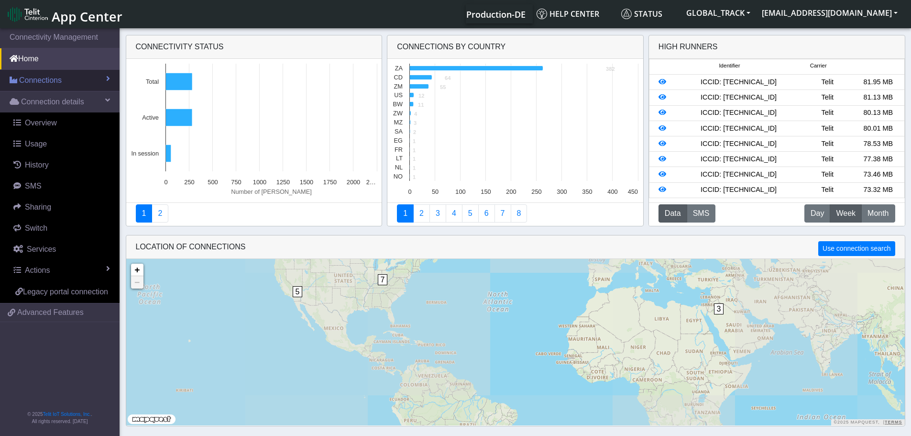
click at [73, 75] on link "Connections" at bounding box center [60, 80] width 120 height 21
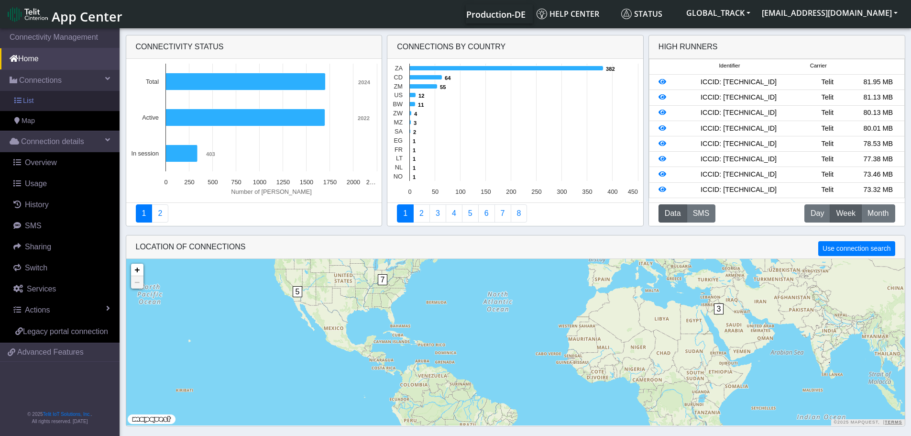
click at [66, 99] on link "List" at bounding box center [60, 101] width 120 height 20
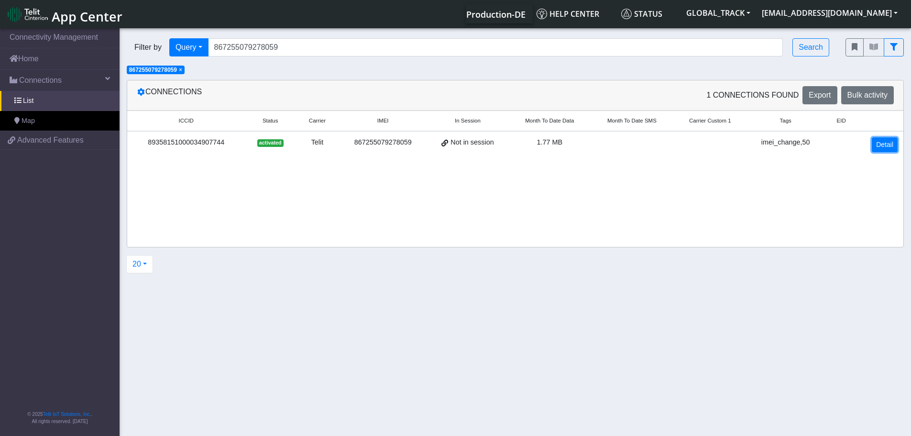
click at [887, 141] on link "Detail" at bounding box center [885, 144] width 26 height 15
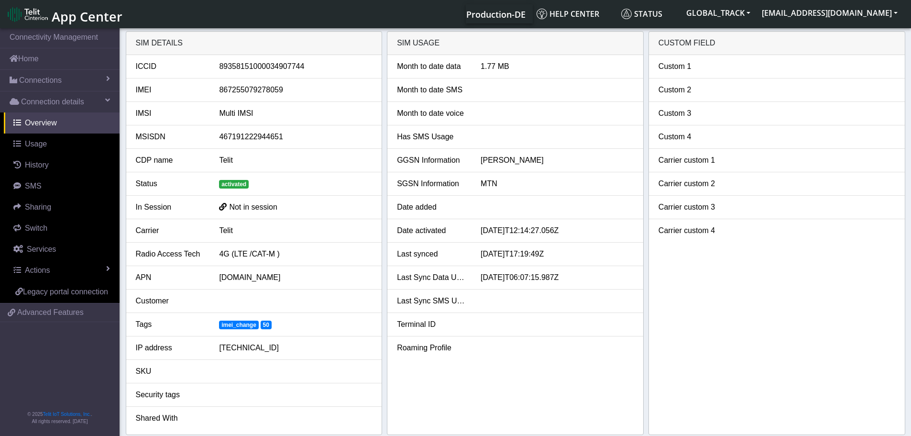
click at [489, 133] on div at bounding box center [556, 136] width 167 height 11
drag, startPoint x: 280, startPoint y: 209, endPoint x: 135, endPoint y: 209, distance: 144.9
click at [135, 209] on div "In Session Not in session" at bounding box center [254, 206] width 251 height 11
click at [220, 229] on div "Telit" at bounding box center [295, 230] width 167 height 11
drag, startPoint x: 251, startPoint y: 276, endPoint x: 161, endPoint y: 235, distance: 98.4
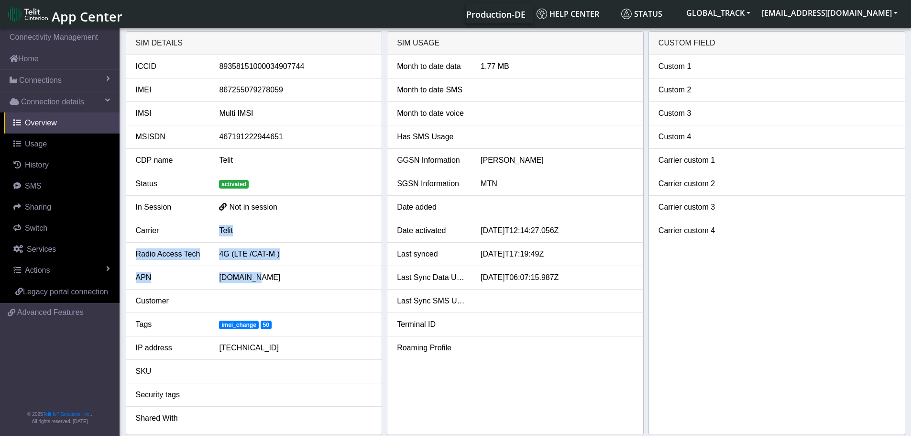
click at [162, 236] on ul "ICCID [TECHNICAL_ID] IMEI [TECHNICAL_ID] IMSI Multi IMSI MSISDN 467191222944651…" at bounding box center [254, 242] width 256 height 374
click at [159, 211] on div "In Session" at bounding box center [171, 206] width 84 height 11
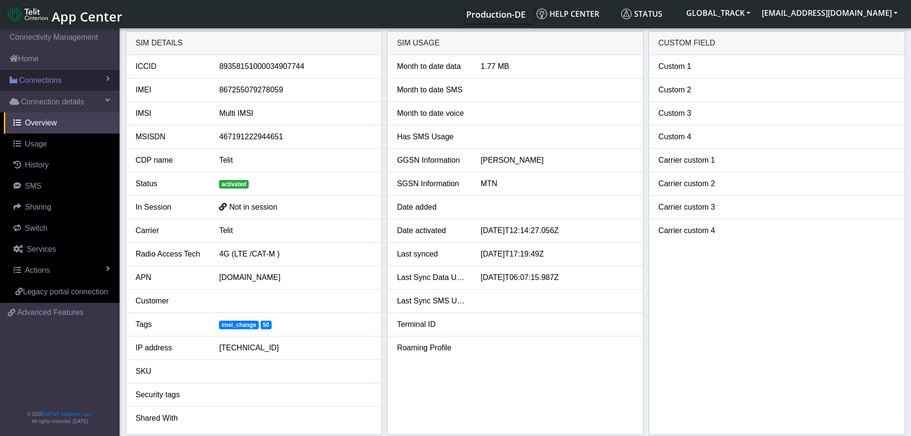
click at [61, 71] on link "Connections" at bounding box center [60, 80] width 120 height 21
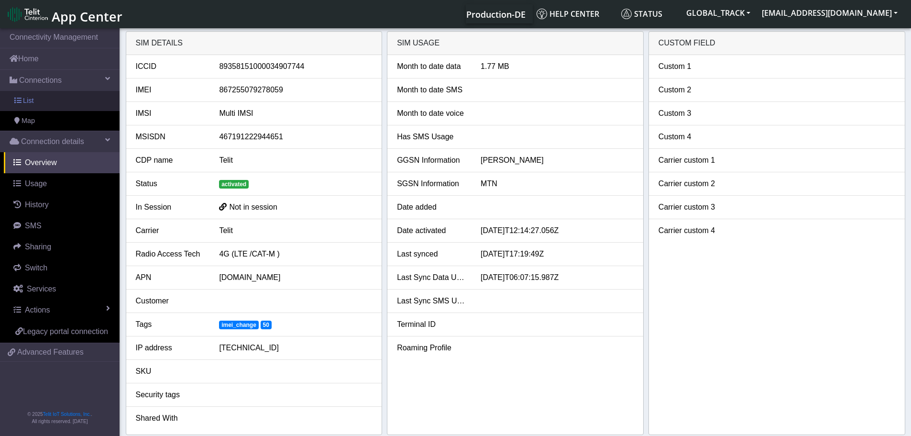
click at [41, 97] on link "List" at bounding box center [60, 101] width 120 height 20
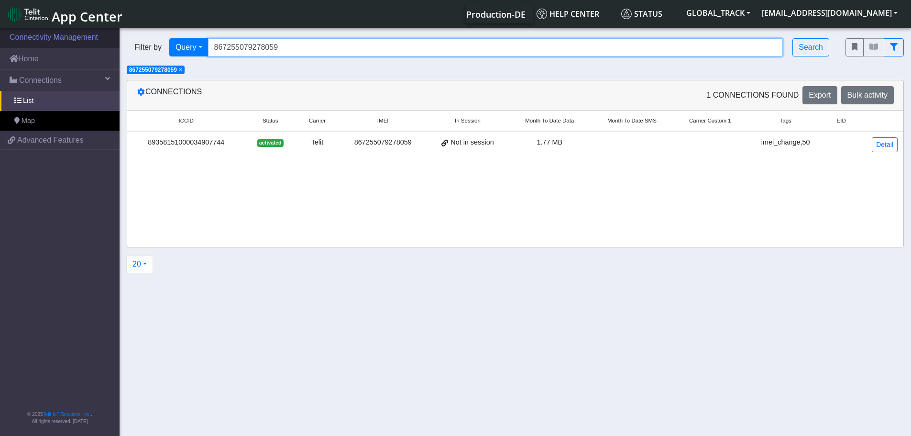
drag, startPoint x: 305, startPoint y: 44, endPoint x: 133, endPoint y: 42, distance: 171.7
click at [77, 40] on section "Connectivity Management Home Connections List Map a7719f9ef7cf6b4252764bda3e115…" at bounding box center [455, 232] width 911 height 413
paste input "9024"
type input "867255079279024"
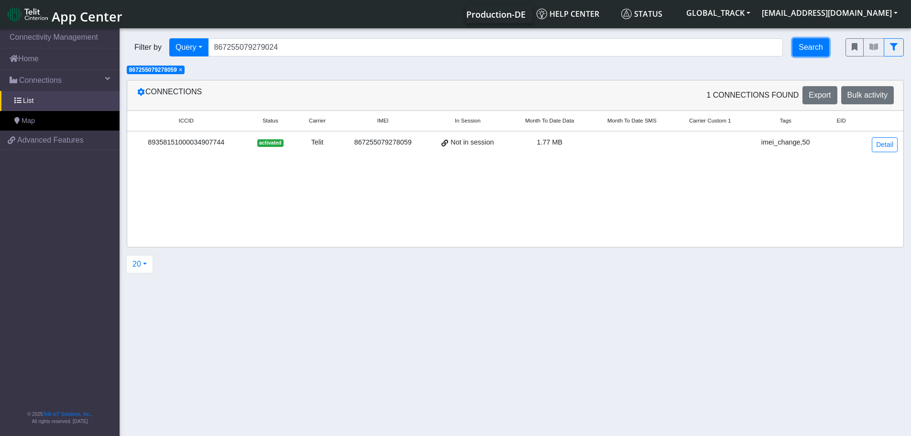
click at [807, 47] on button "Search" at bounding box center [810, 47] width 37 height 18
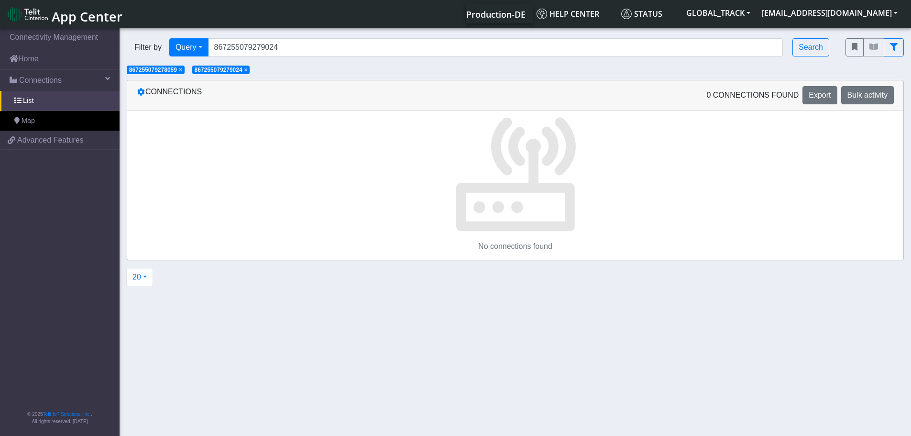
click at [182, 70] on span "×" at bounding box center [180, 69] width 3 height 7
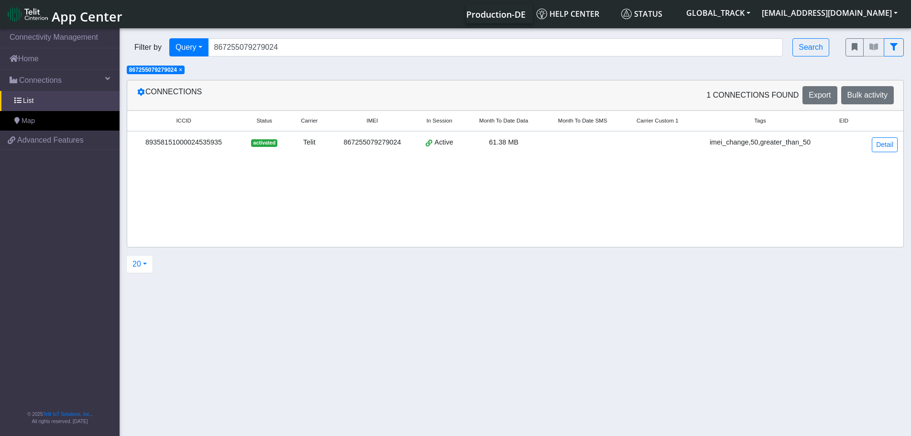
click at [353, 133] on td "867255079279024" at bounding box center [372, 144] width 84 height 27
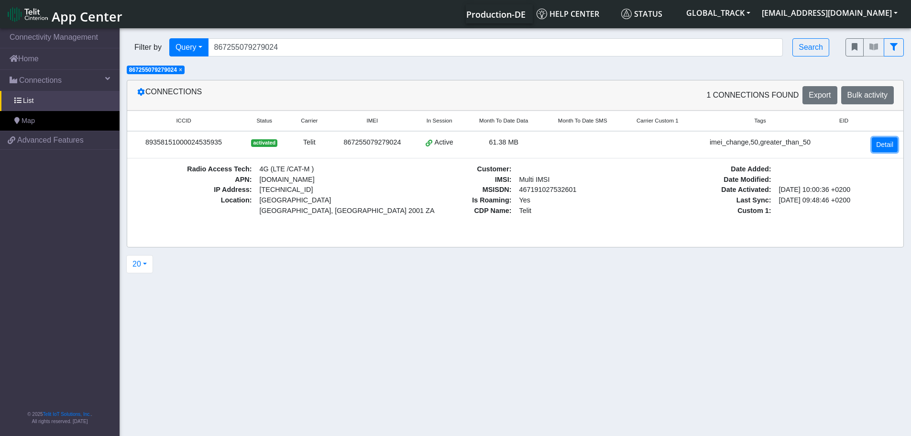
click at [874, 149] on link "Detail" at bounding box center [885, 144] width 26 height 15
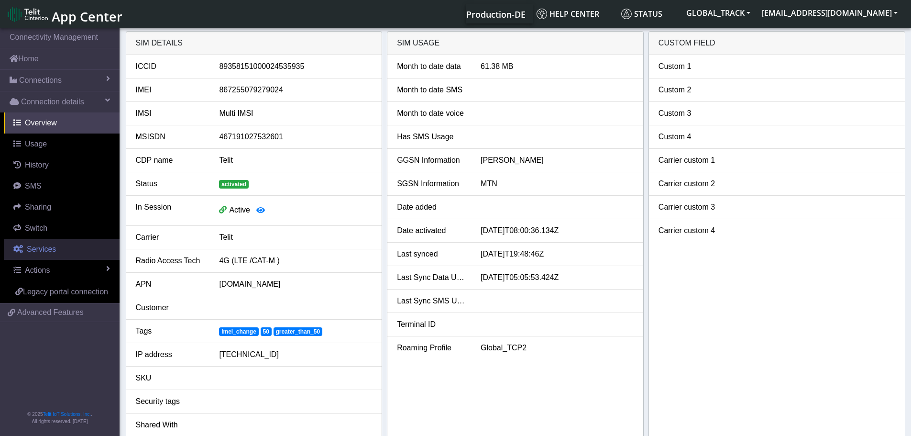
click at [55, 244] on link "Services" at bounding box center [62, 249] width 116 height 21
select select "1: 1"
select select "2: 6"
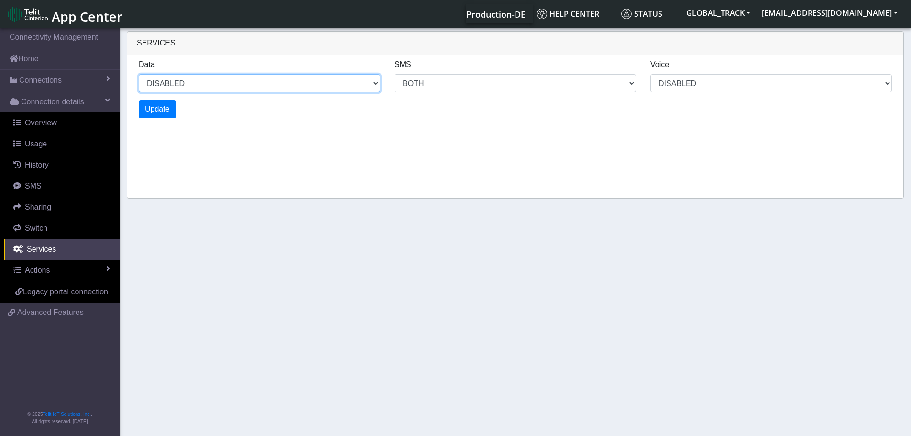
drag, startPoint x: 211, startPoint y: 84, endPoint x: 201, endPoint y: 90, distance: 12.2
click at [211, 84] on select "ENABLED DISABLED" at bounding box center [260, 83] width 242 height 18
click at [139, 74] on select "ENABLED DISABLED" at bounding box center [260, 83] width 242 height 18
select select "2: 0"
select select "6: 6"
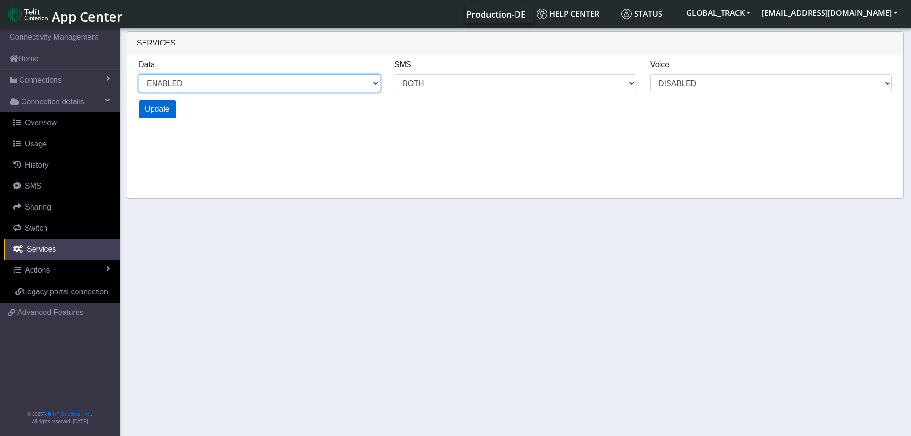
select select "1: 0"
click at [158, 108] on span "Update" at bounding box center [157, 109] width 25 height 8
select select "6: 0"
select select "14: 6"
select select "3: 0"
